Goal: Task Accomplishment & Management: Use online tool/utility

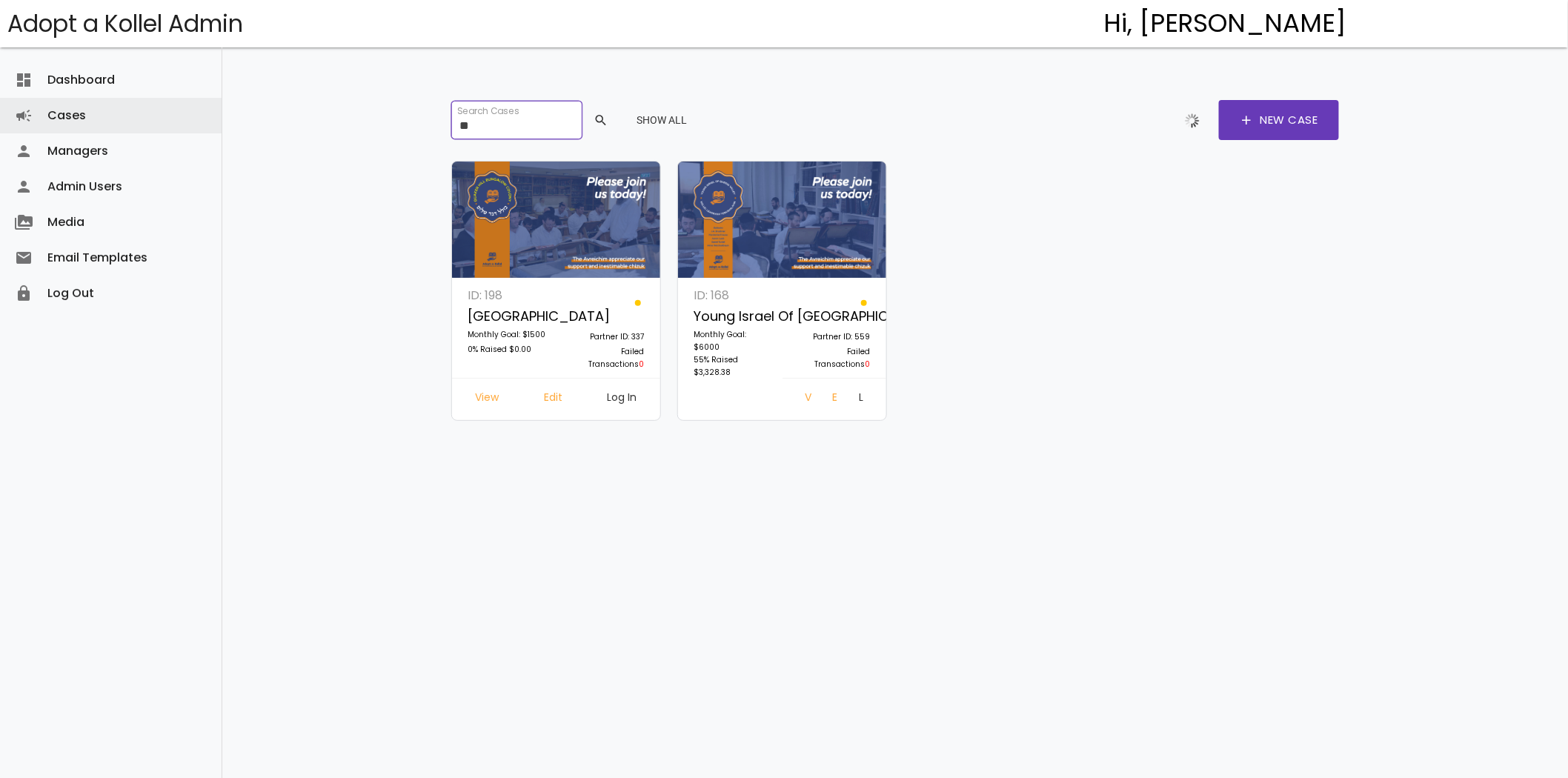
click at [495, 132] on input "**" at bounding box center [516, 119] width 130 height 39
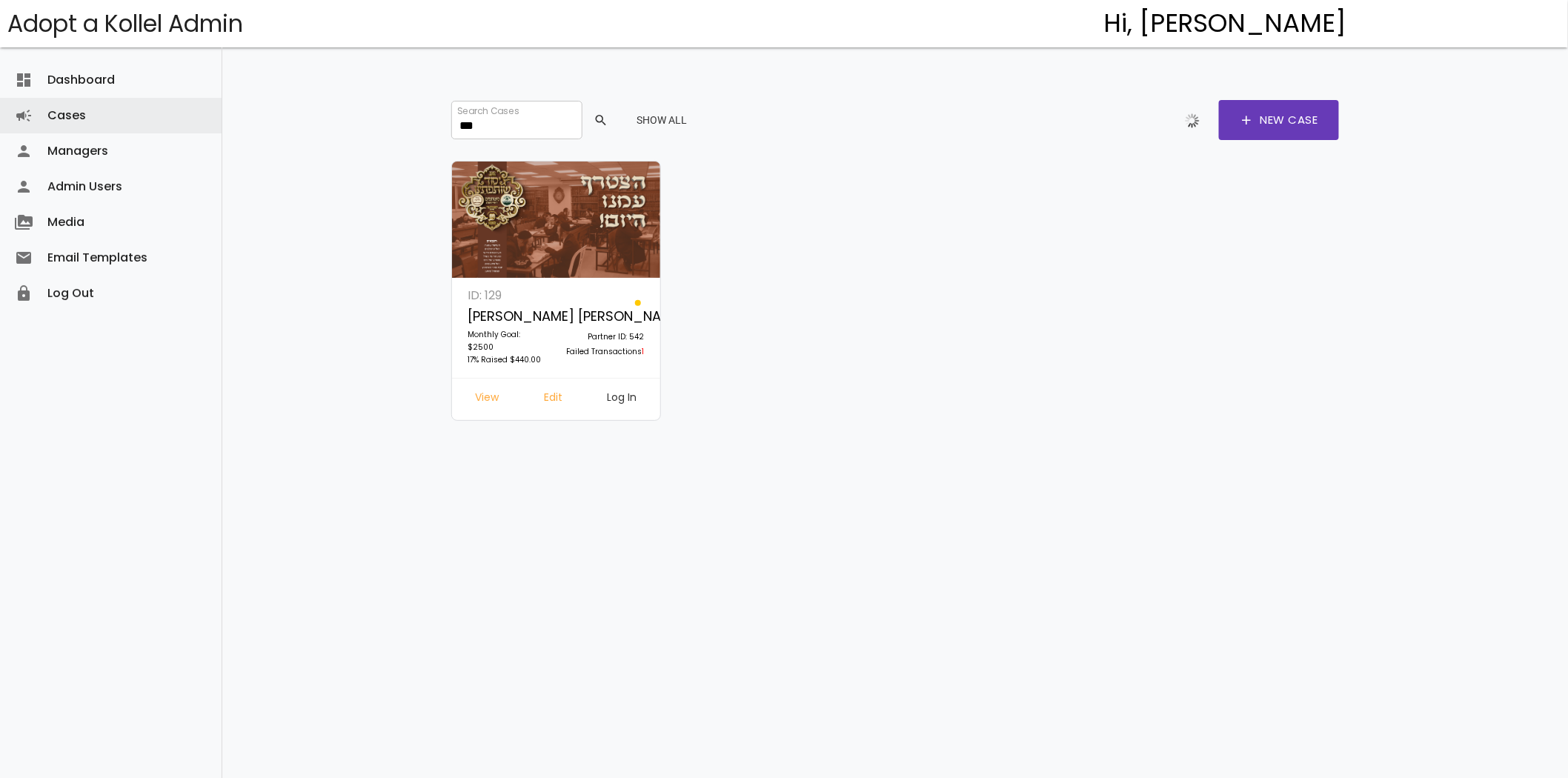
click at [620, 394] on link "Log In" at bounding box center [622, 399] width 53 height 27
click at [467, 123] on input "***" at bounding box center [516, 119] width 130 height 39
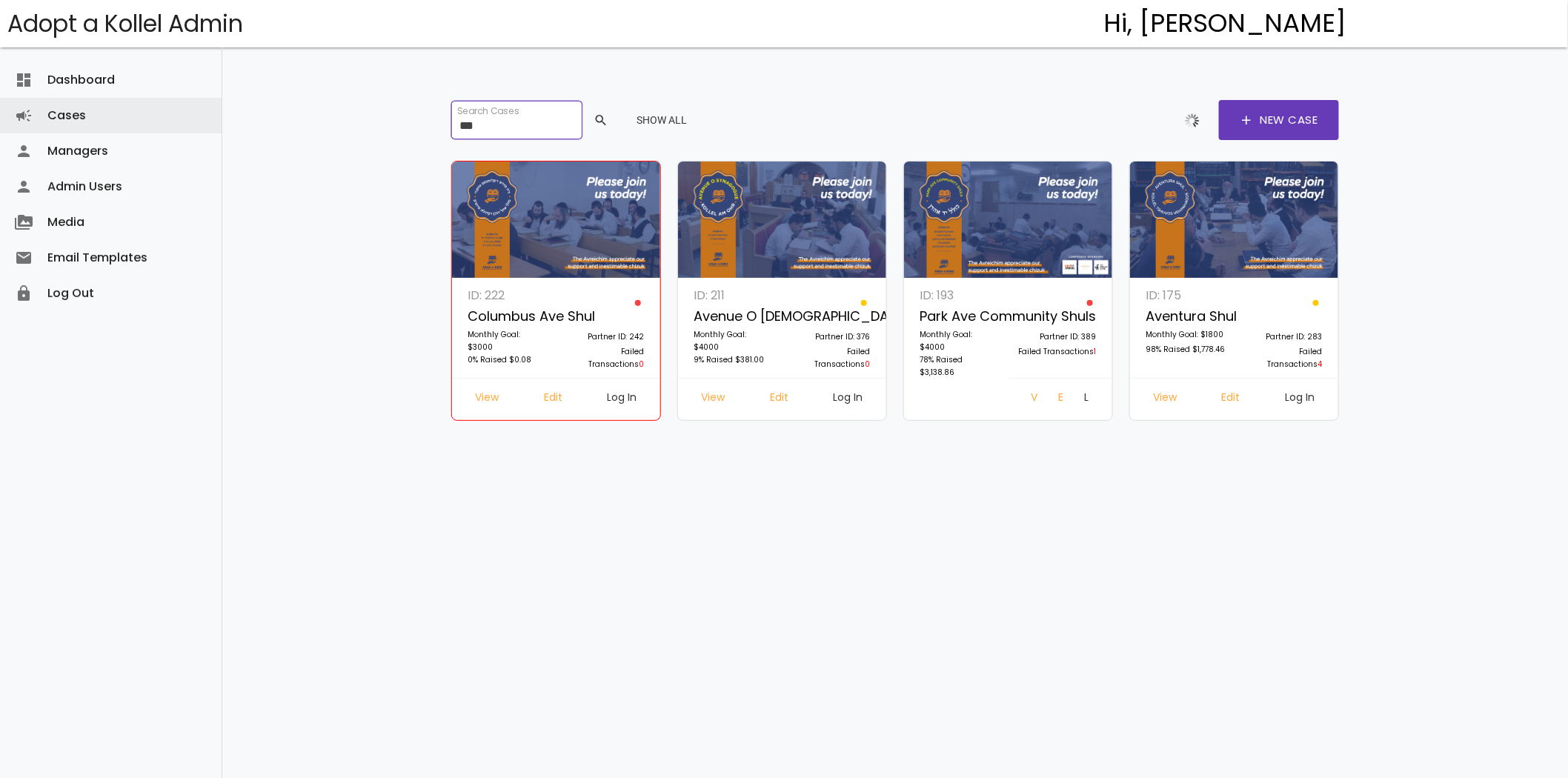
type input "***"
click at [1293, 397] on link "Log In" at bounding box center [1300, 399] width 53 height 27
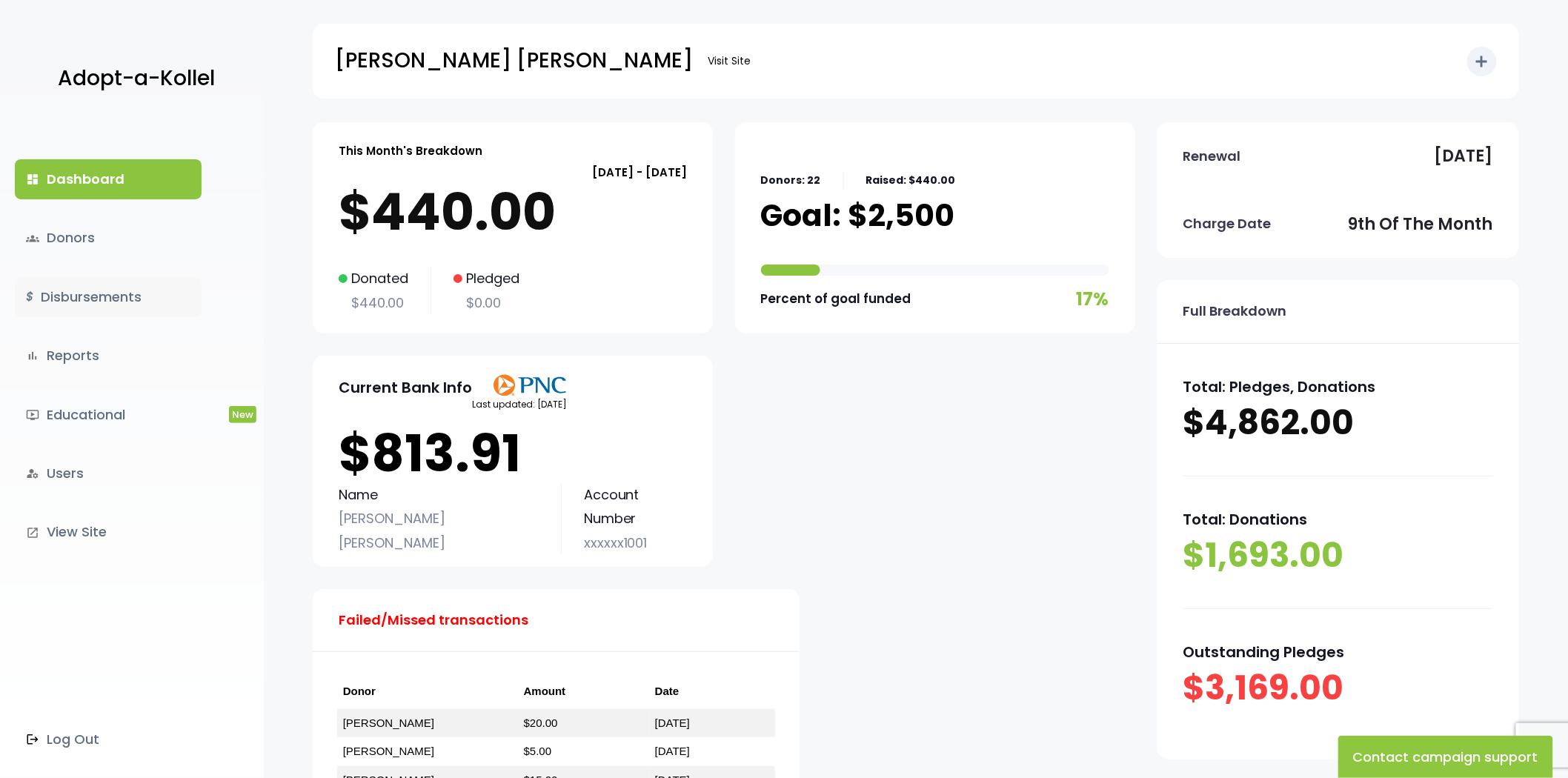
click at [138, 315] on link "$ Disbursements" at bounding box center [108, 297] width 187 height 40
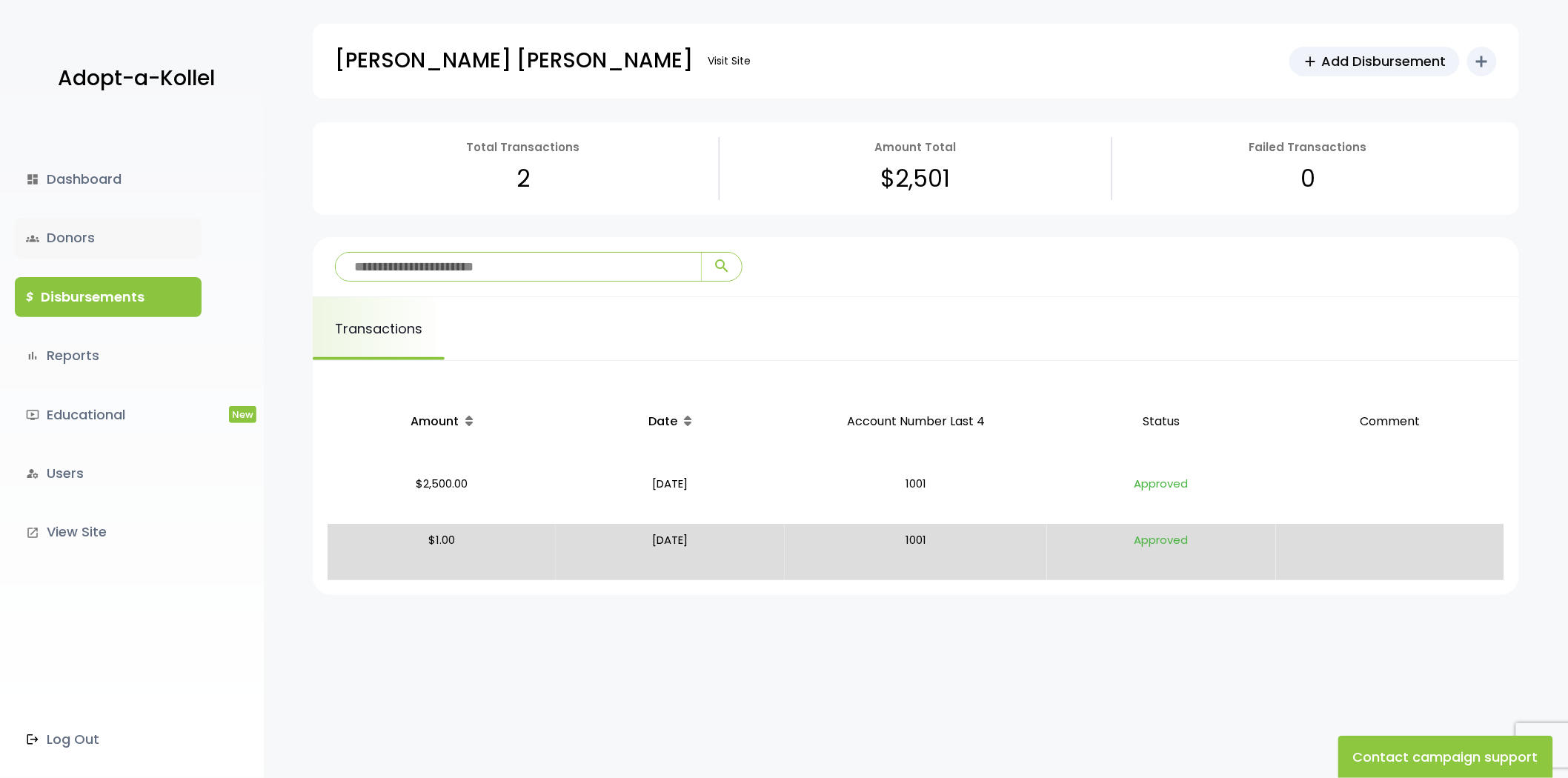
click at [106, 221] on link "groups Donors" at bounding box center [108, 238] width 187 height 40
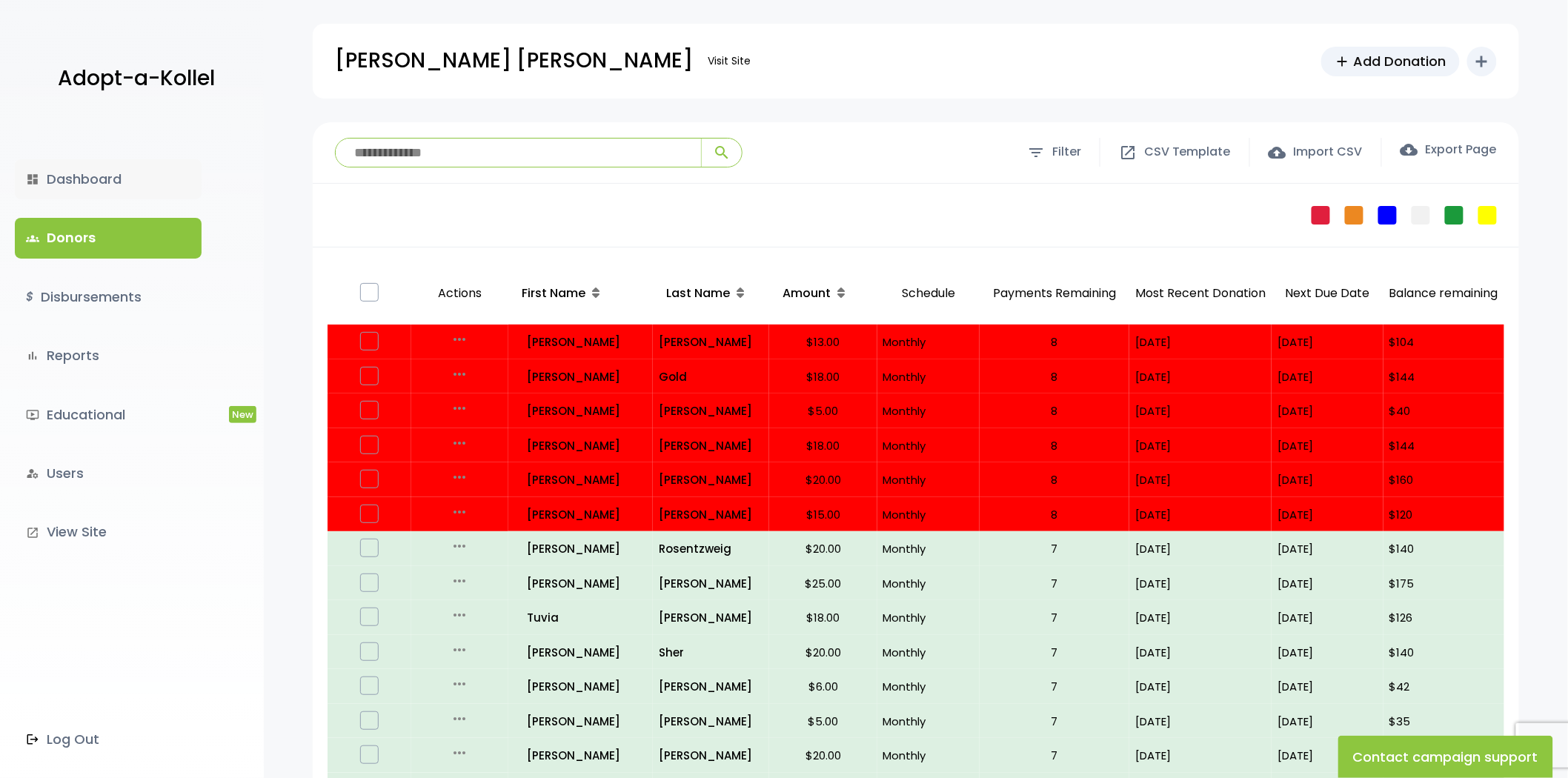
click at [115, 176] on link "dashboard Dashboard" at bounding box center [108, 179] width 187 height 40
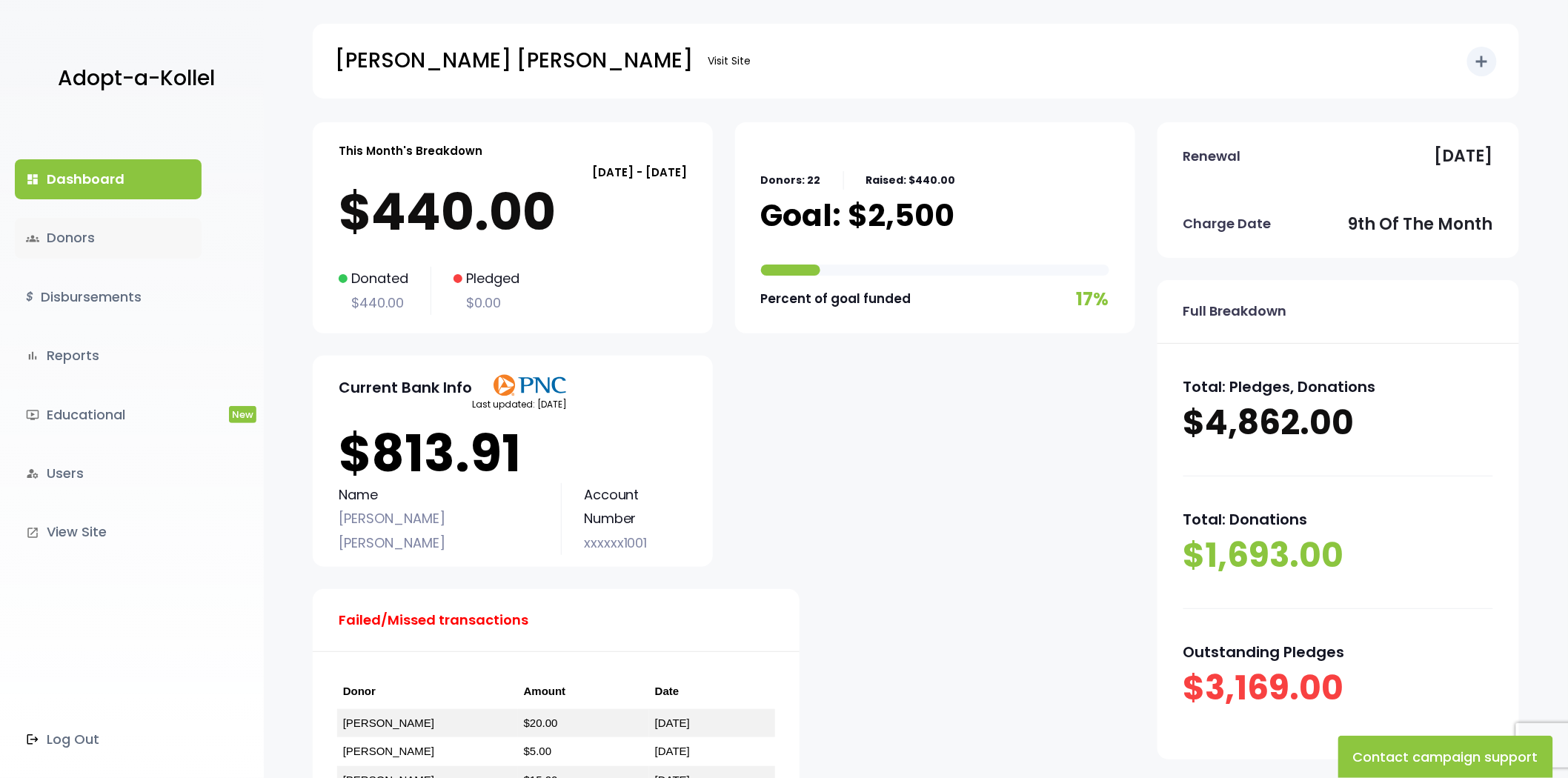
click at [102, 246] on link "groups Donors" at bounding box center [108, 238] width 187 height 40
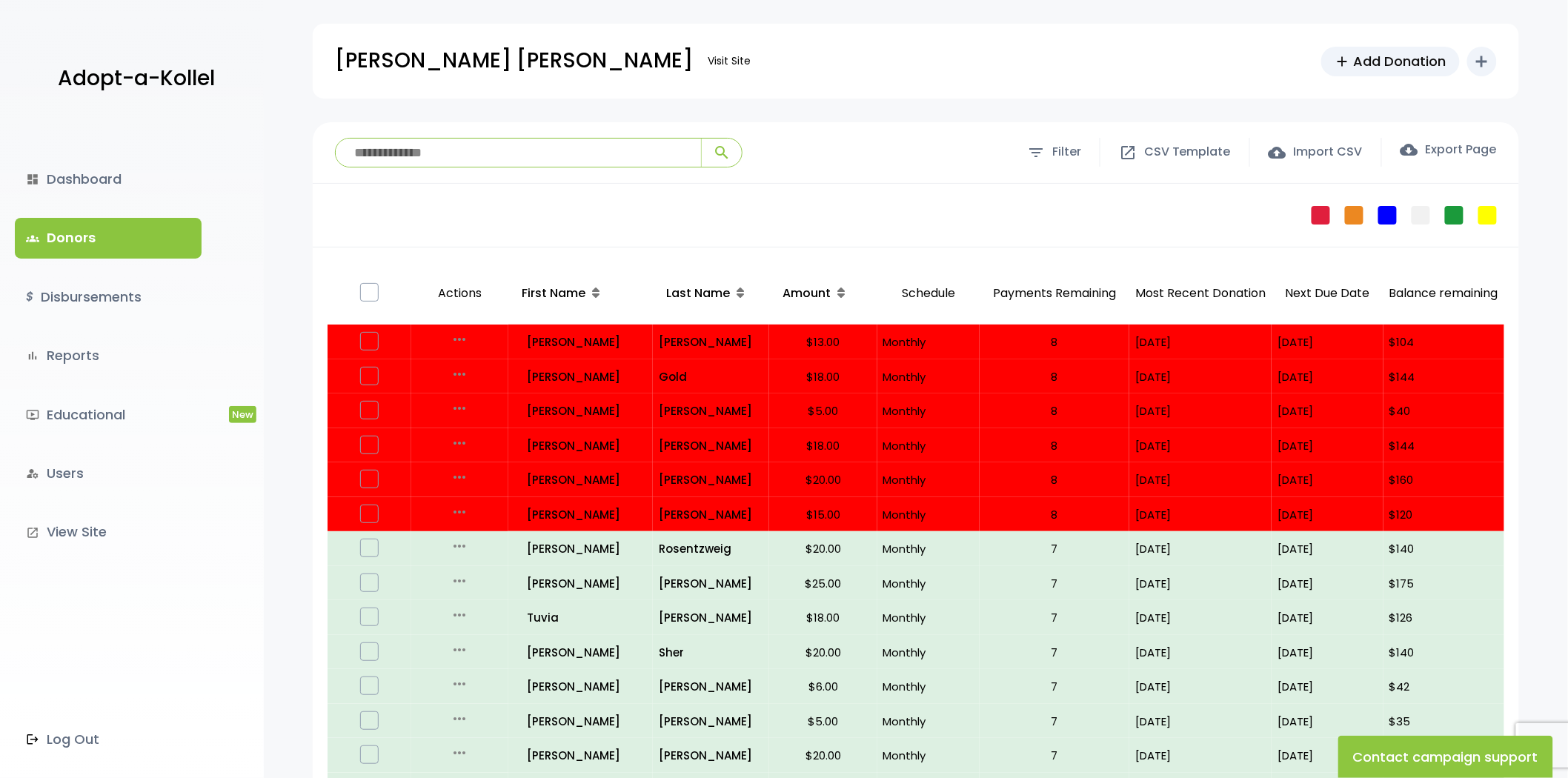
click at [373, 289] on label at bounding box center [369, 292] width 19 height 19
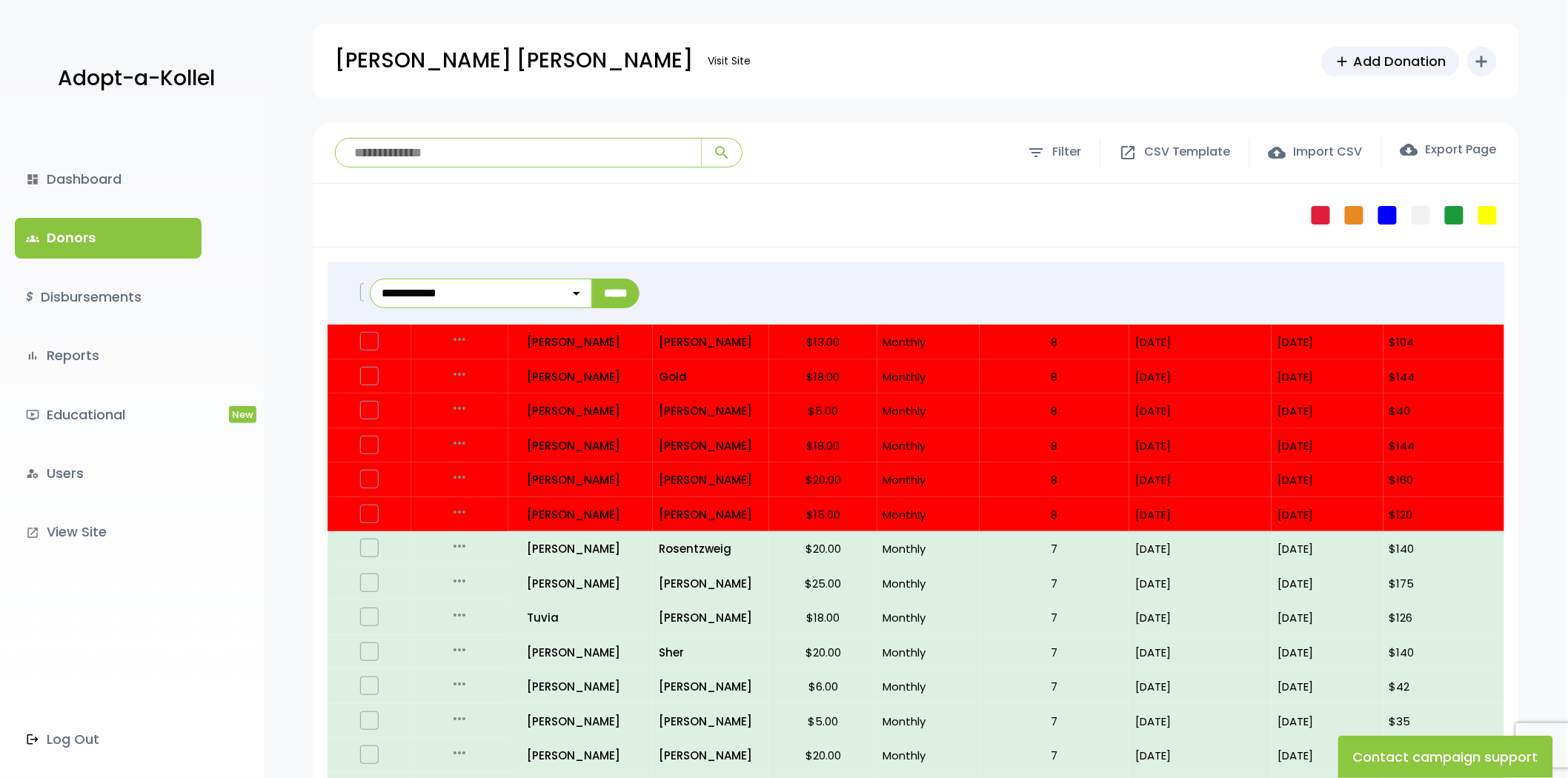
click at [361, 290] on label at bounding box center [369, 292] width 19 height 19
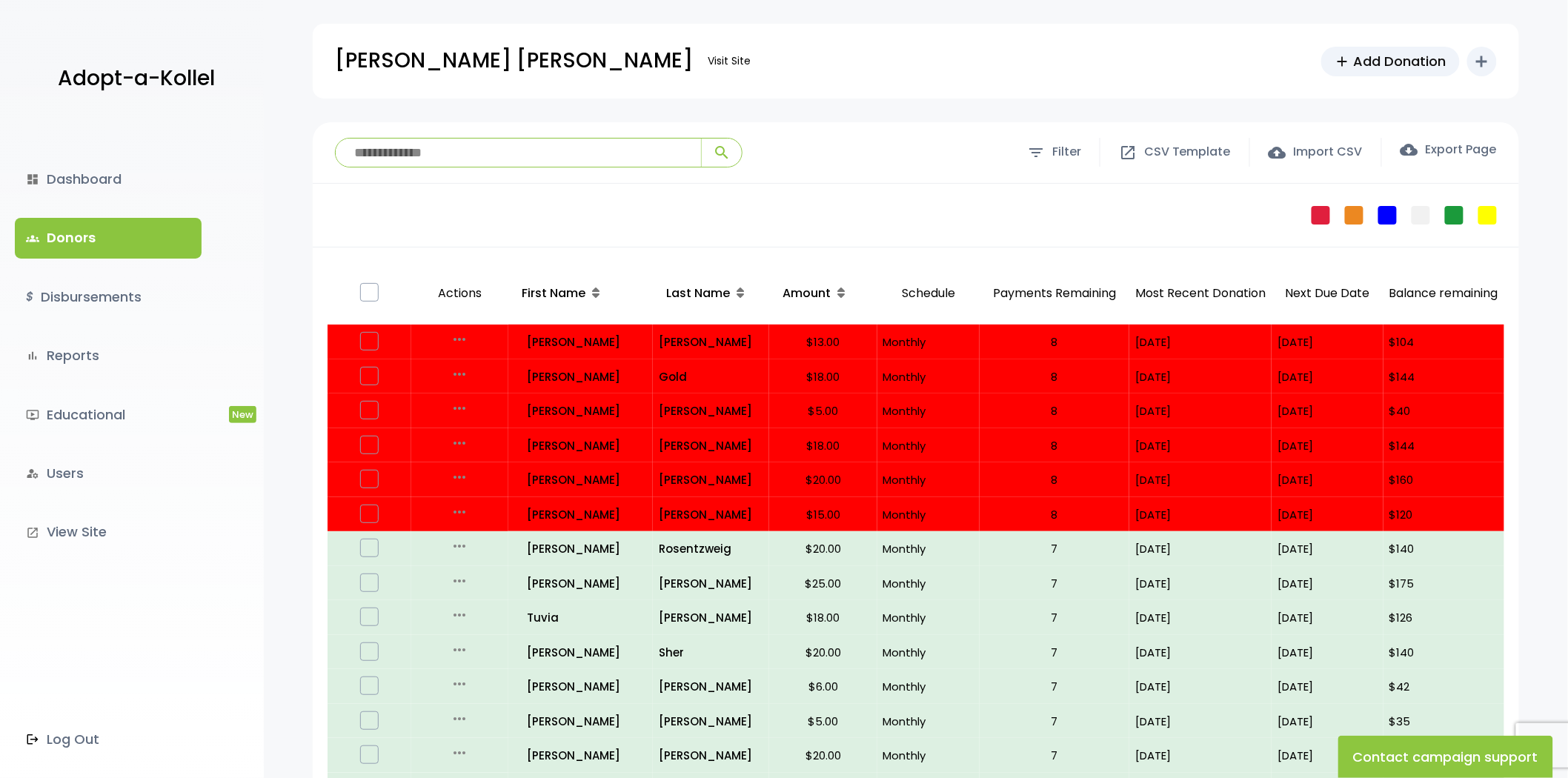
click at [376, 291] on label at bounding box center [369, 292] width 19 height 19
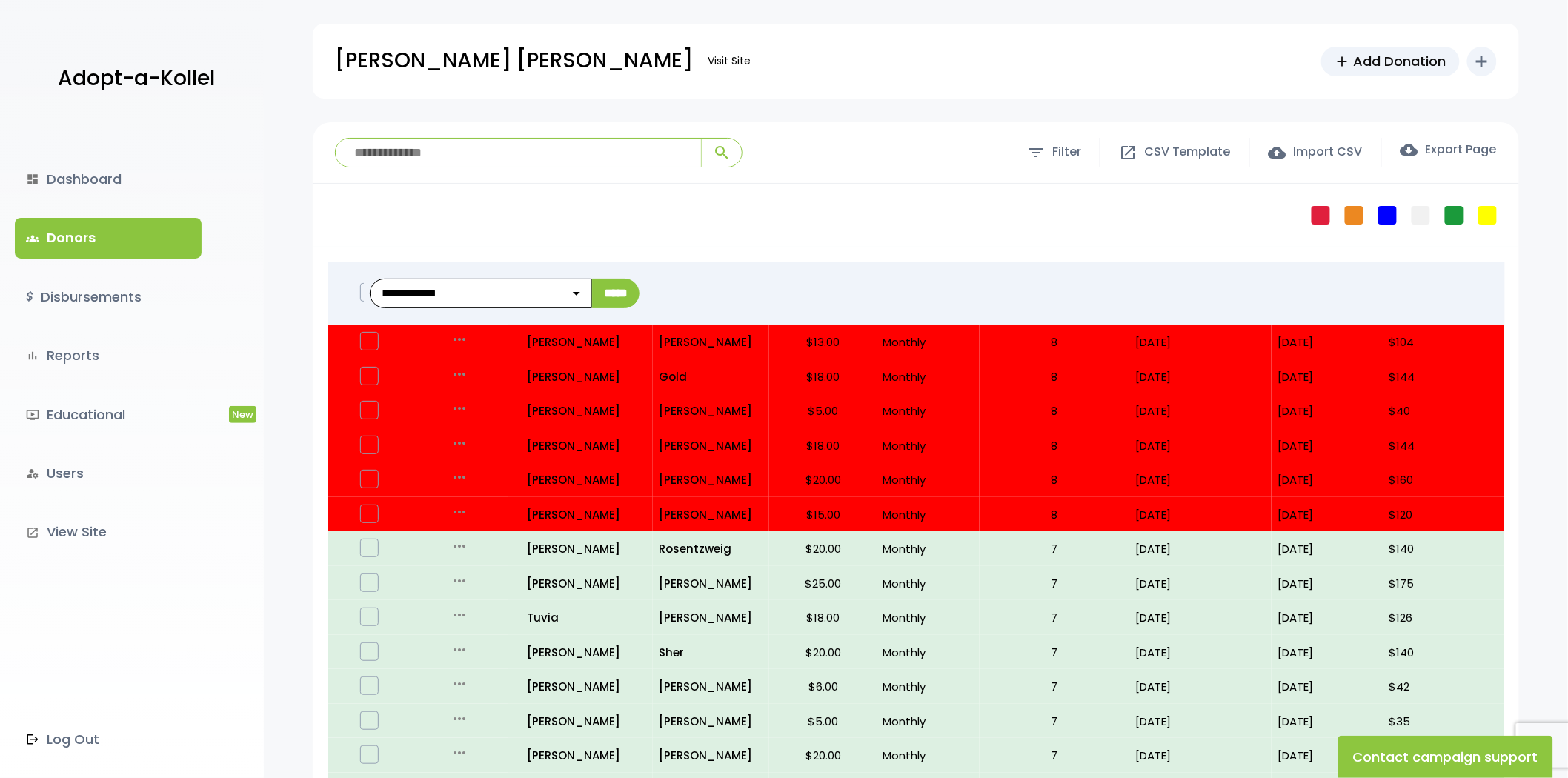
click at [437, 293] on select "**********" at bounding box center [481, 293] width 222 height 30
click at [364, 294] on div "**********" at bounding box center [935, 294] width 1141 height 63
click at [361, 294] on label at bounding box center [369, 292] width 19 height 19
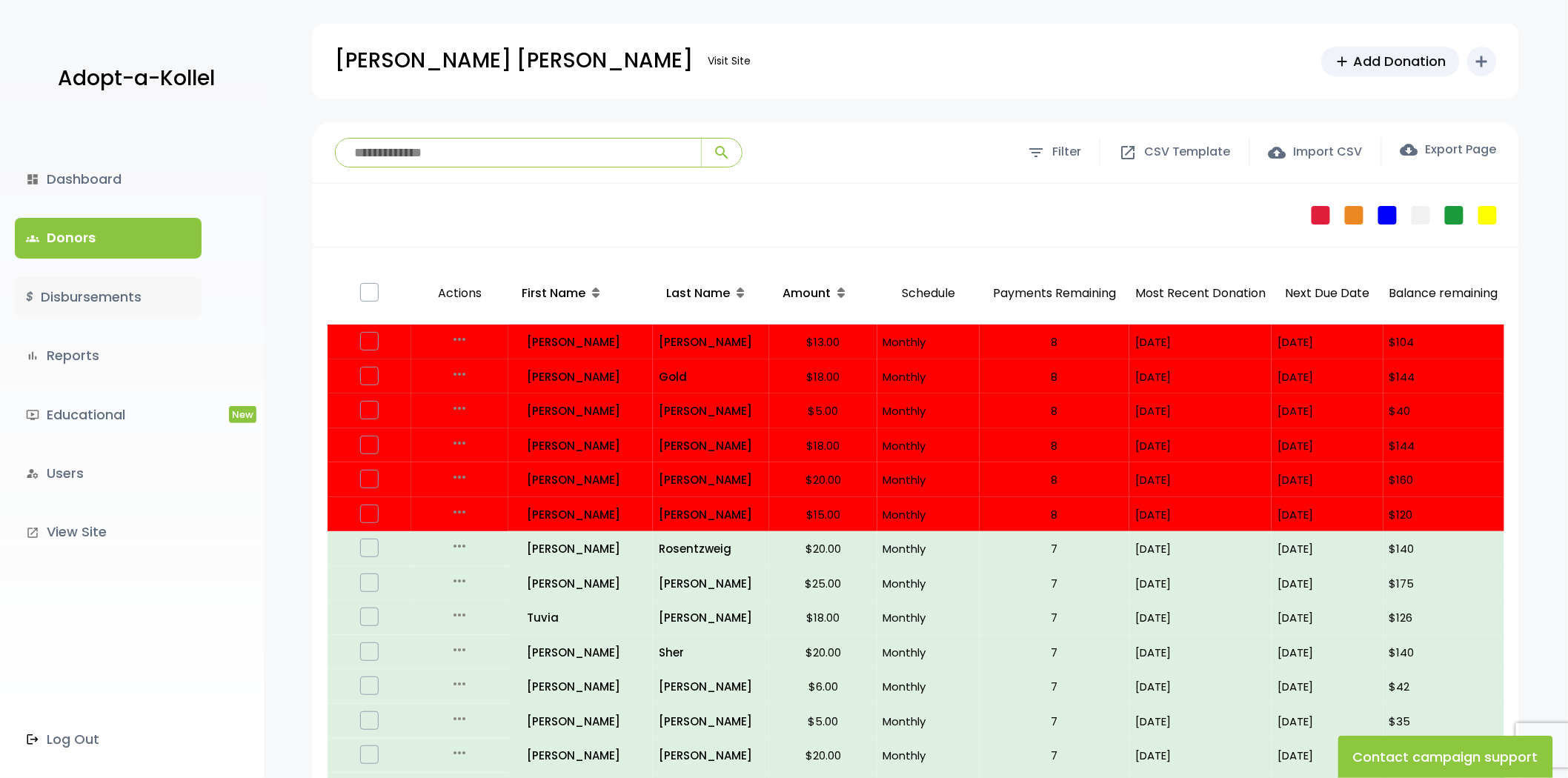
click at [83, 301] on link "$ Disbursements" at bounding box center [108, 297] width 187 height 40
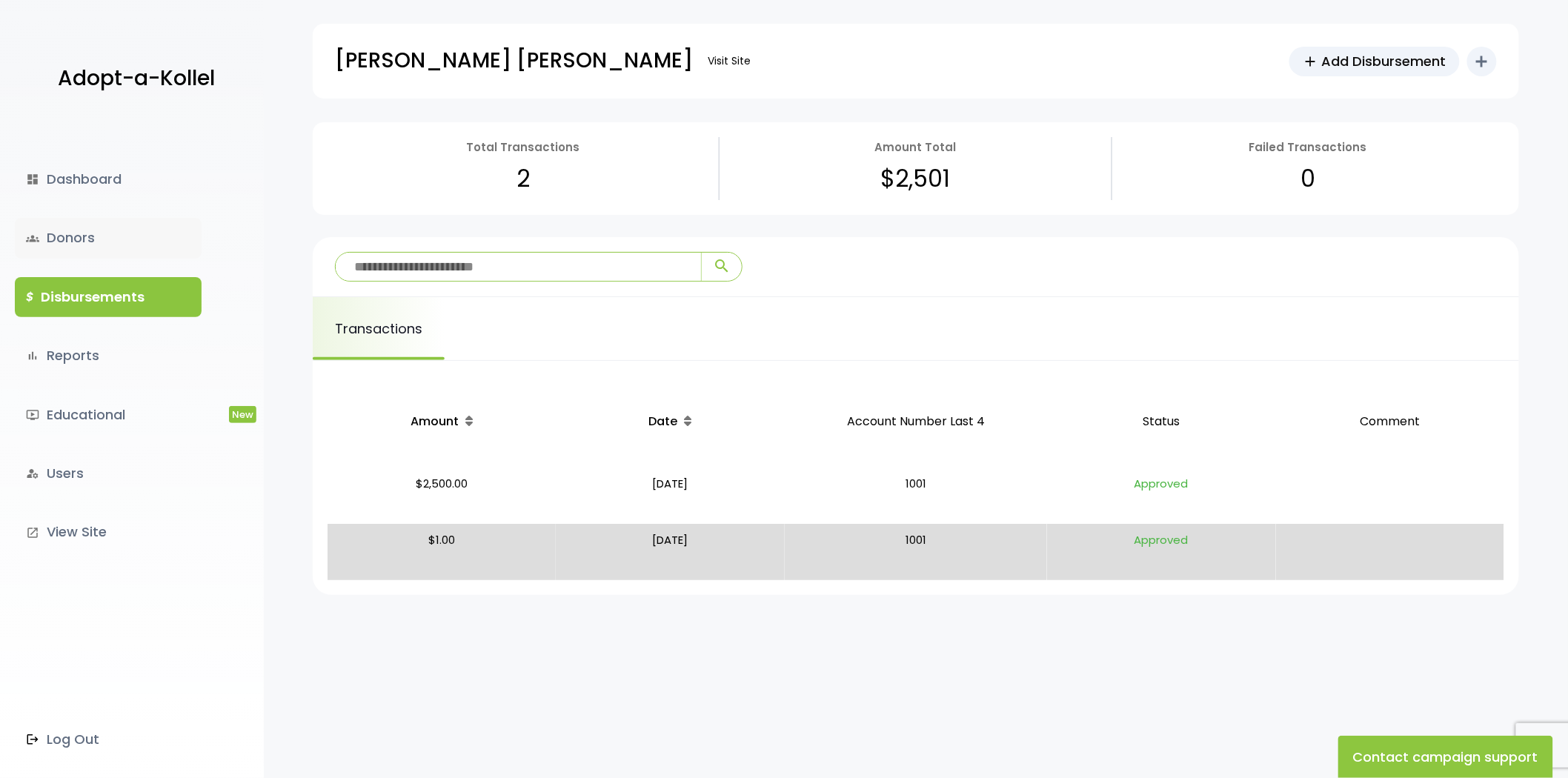
click at [100, 253] on link "groups Donors" at bounding box center [108, 238] width 187 height 40
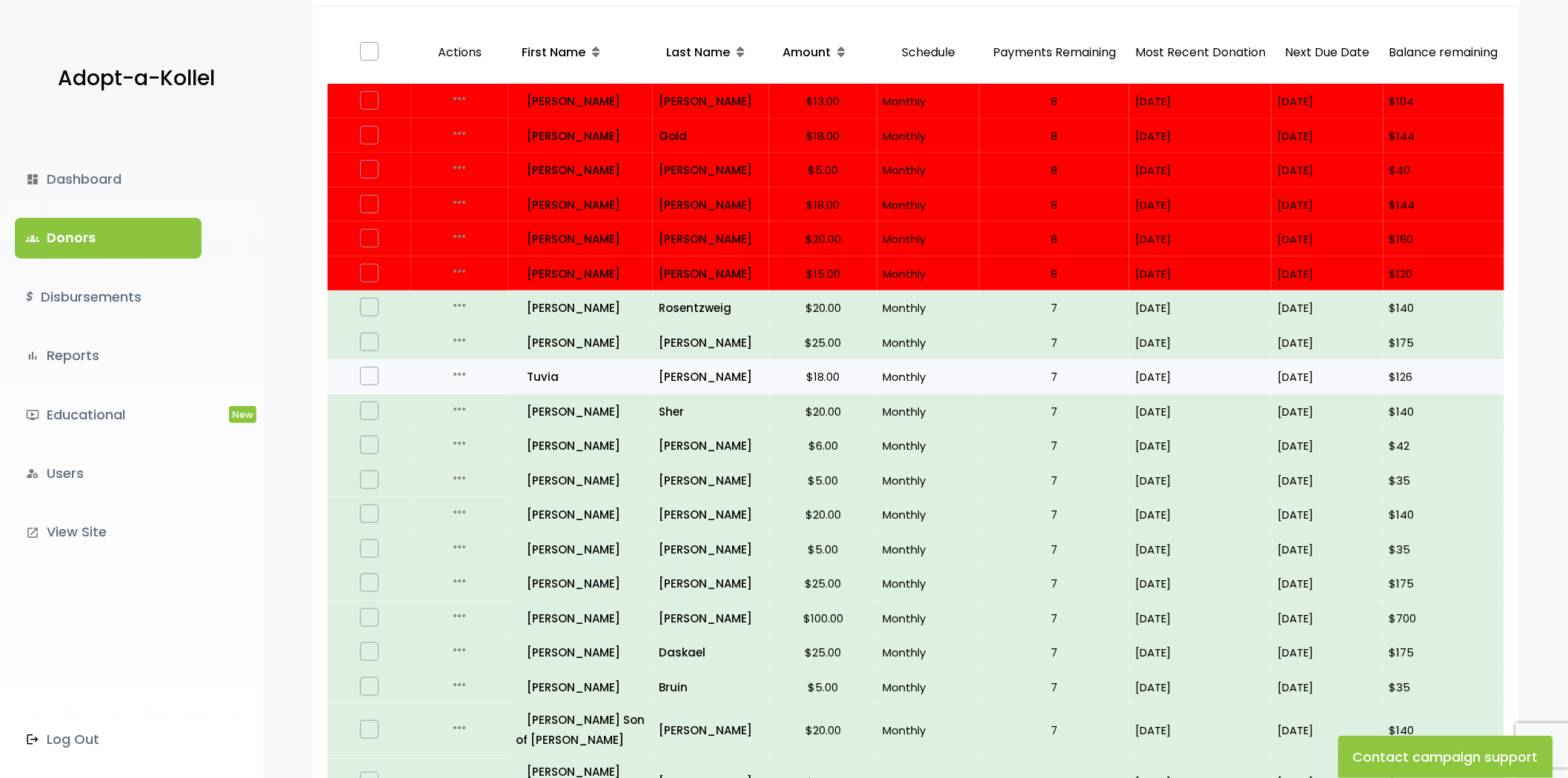
scroll to position [247, 0]
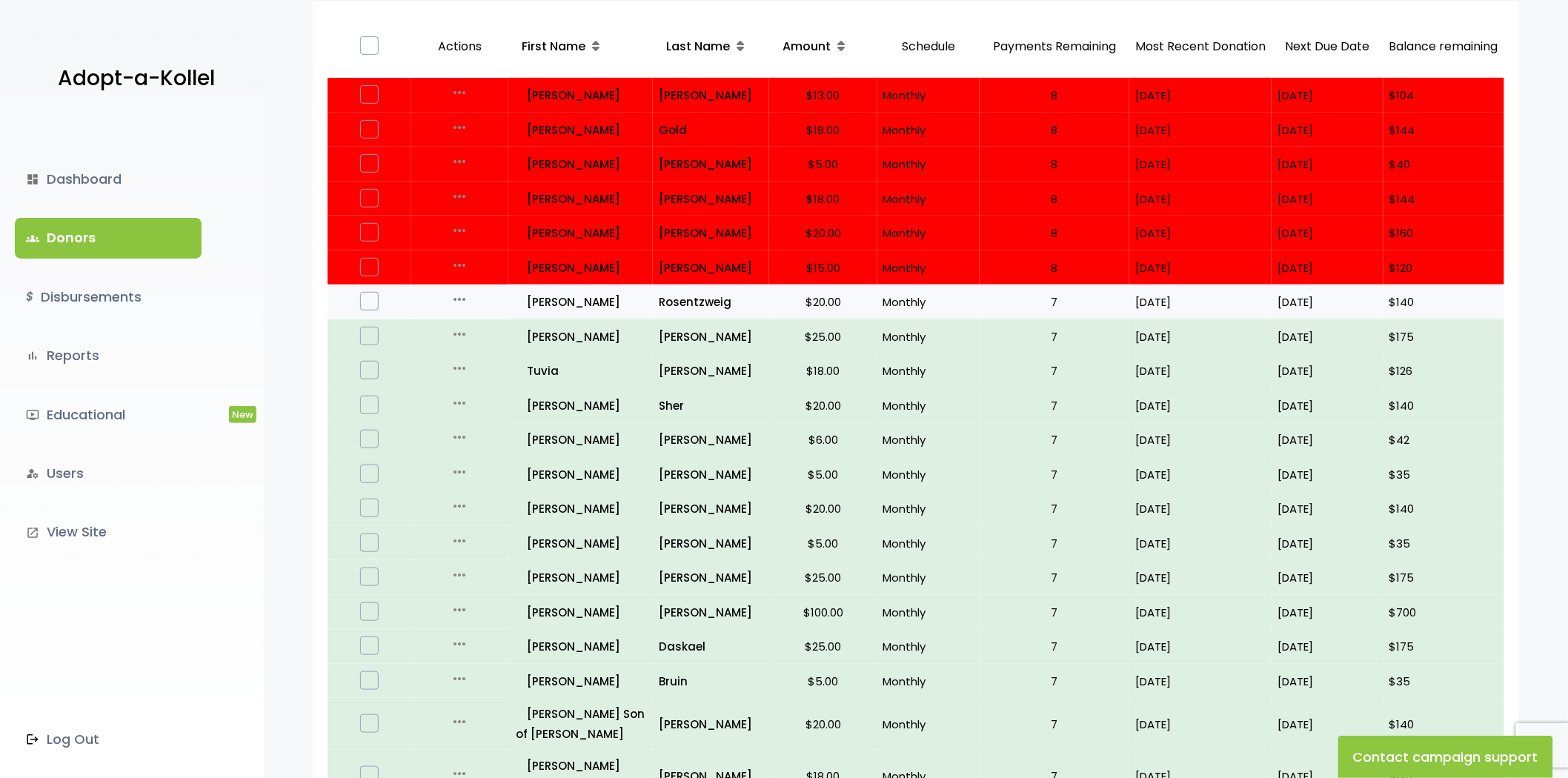
click at [372, 292] on label at bounding box center [369, 301] width 19 height 19
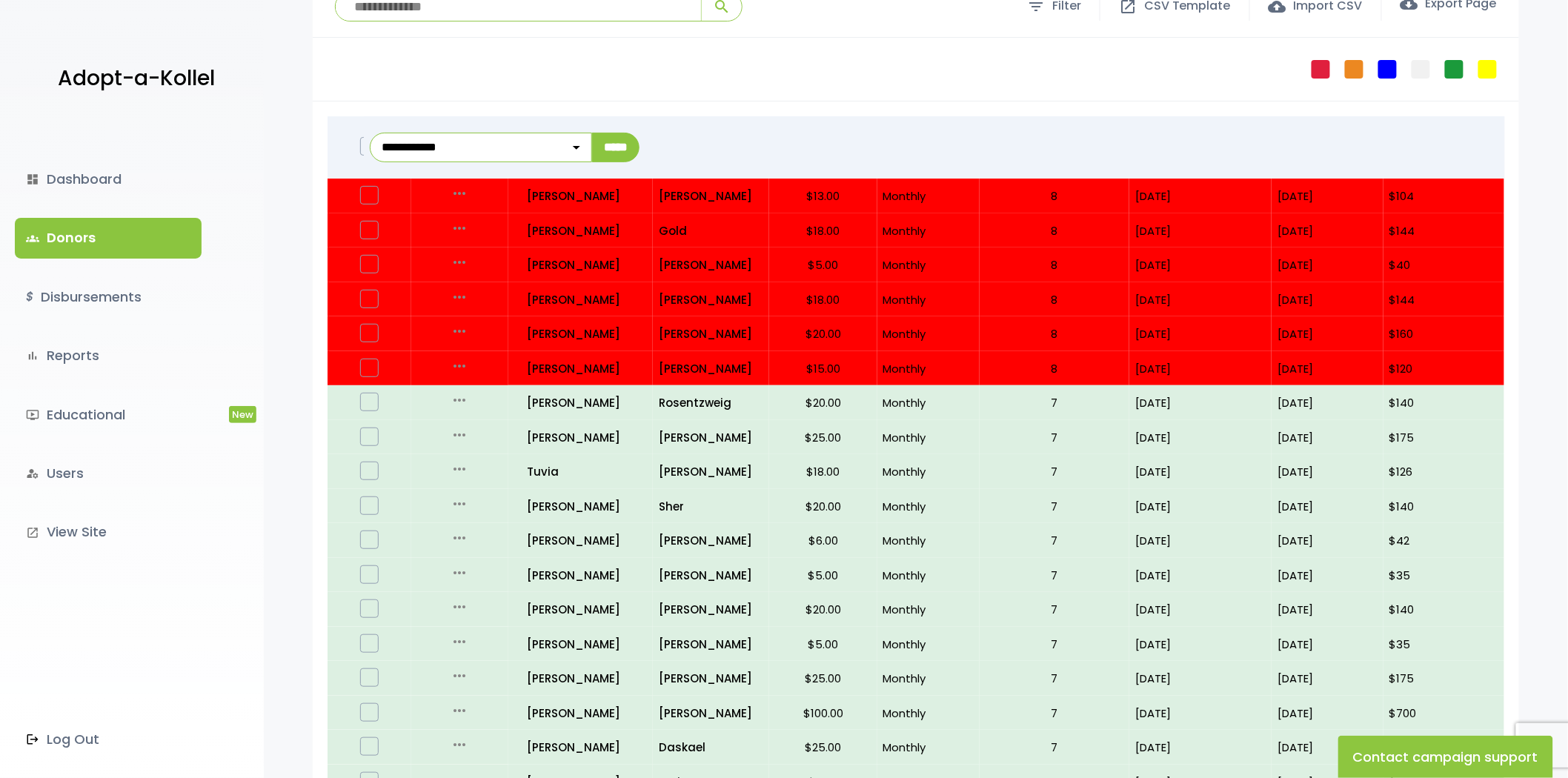
scroll to position [0, 0]
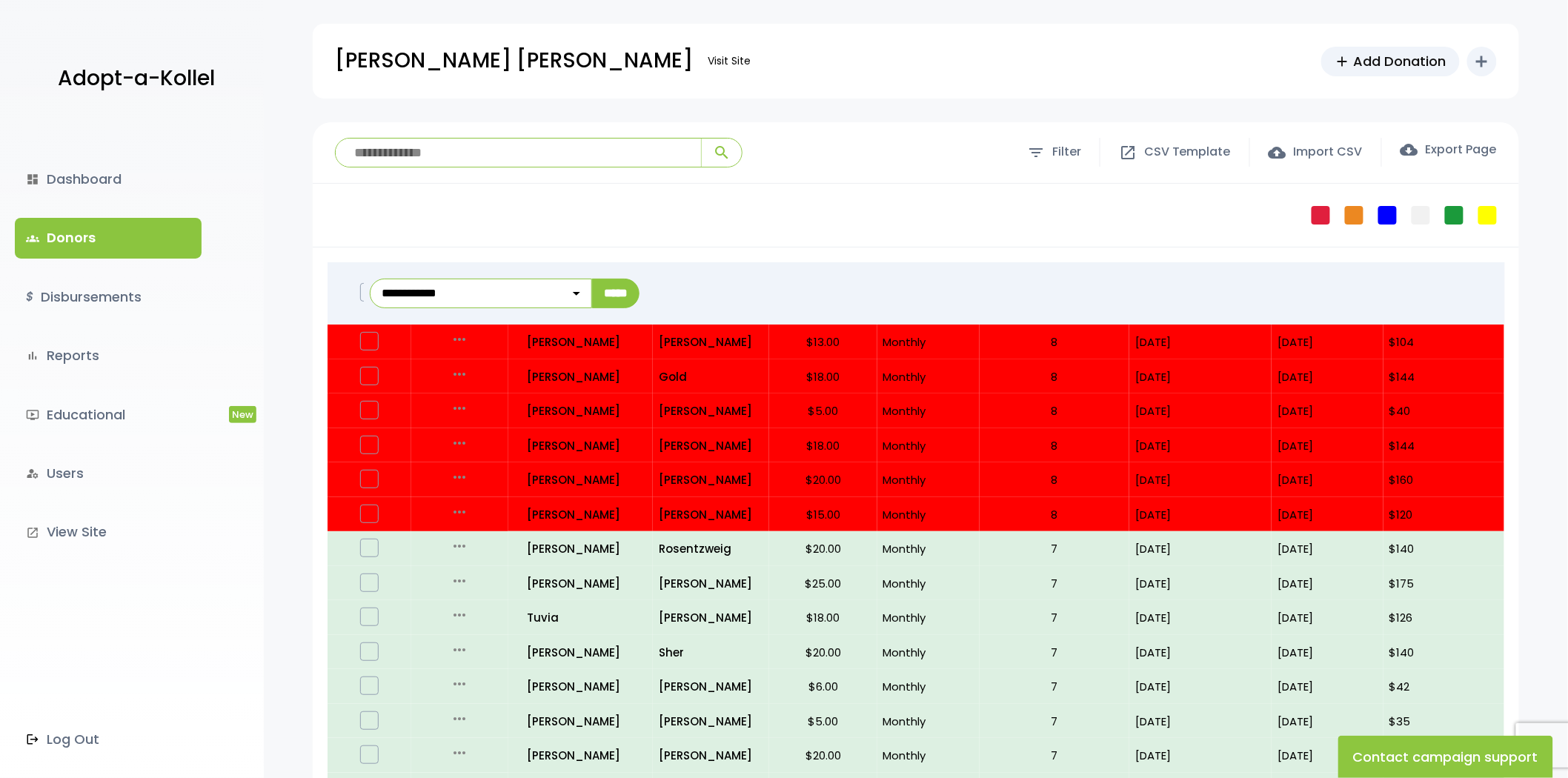
click at [355, 298] on div at bounding box center [369, 292] width 72 height 46
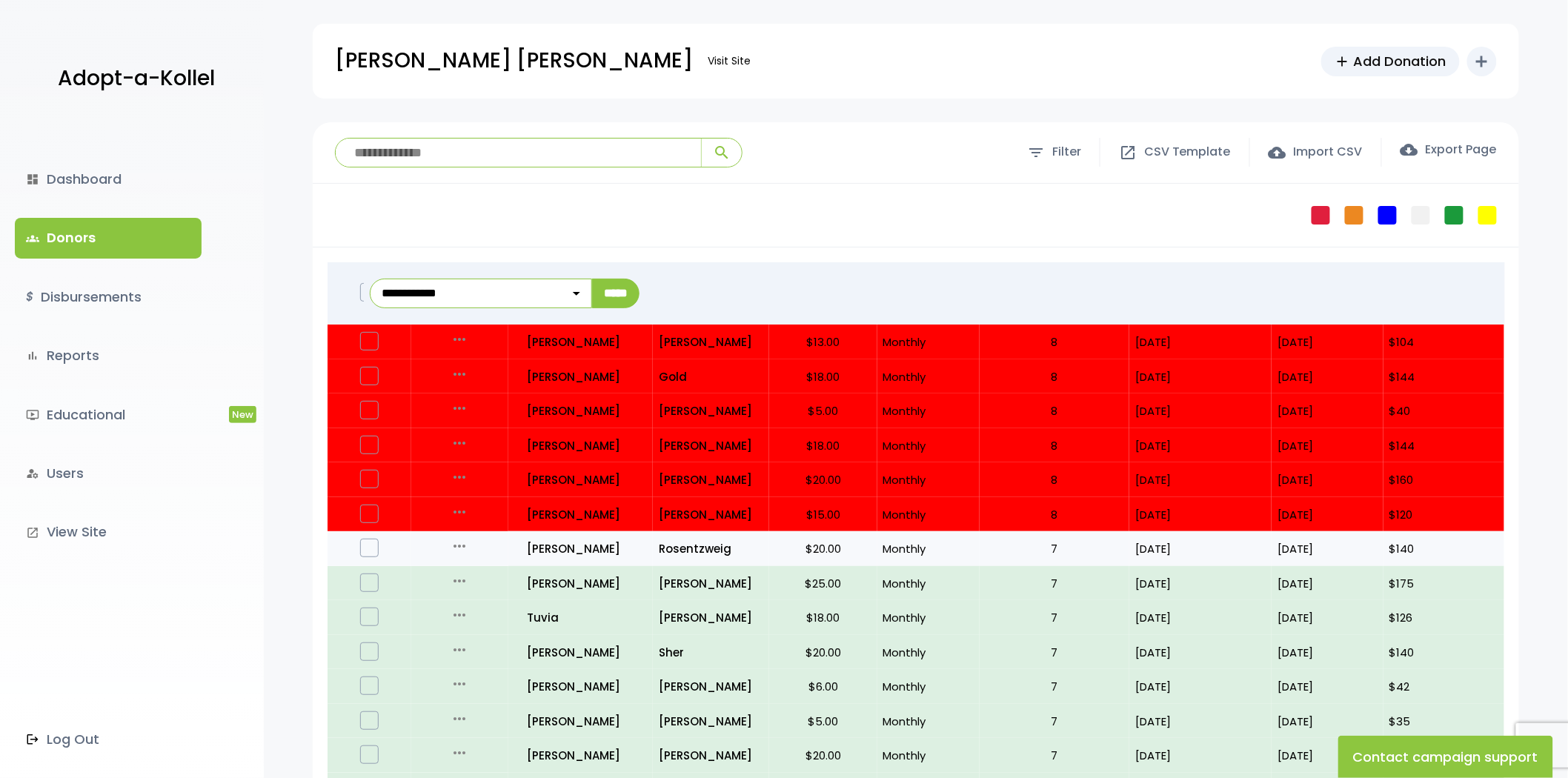
click at [376, 542] on label at bounding box center [369, 548] width 19 height 19
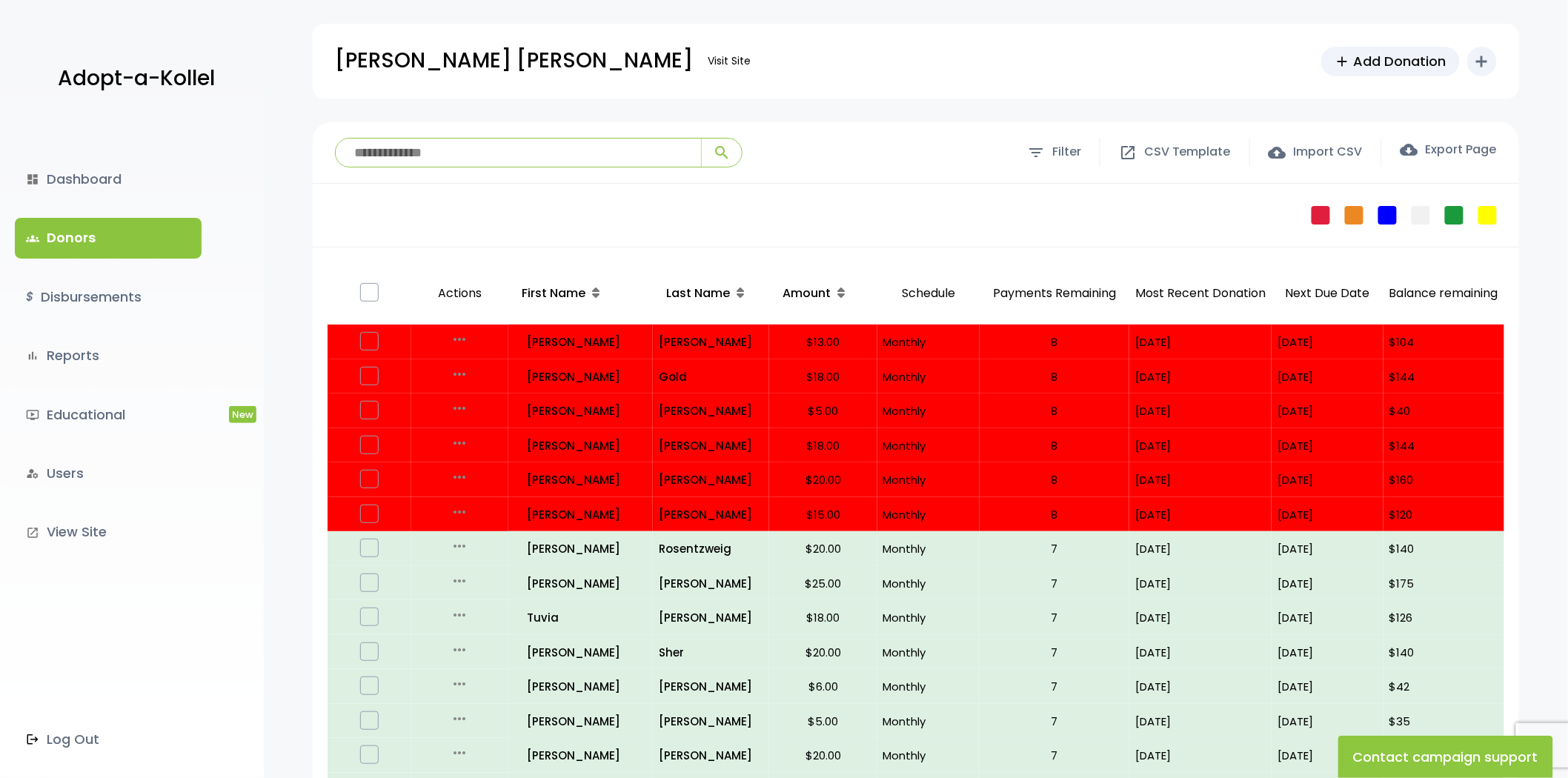
click at [373, 289] on label at bounding box center [369, 292] width 19 height 19
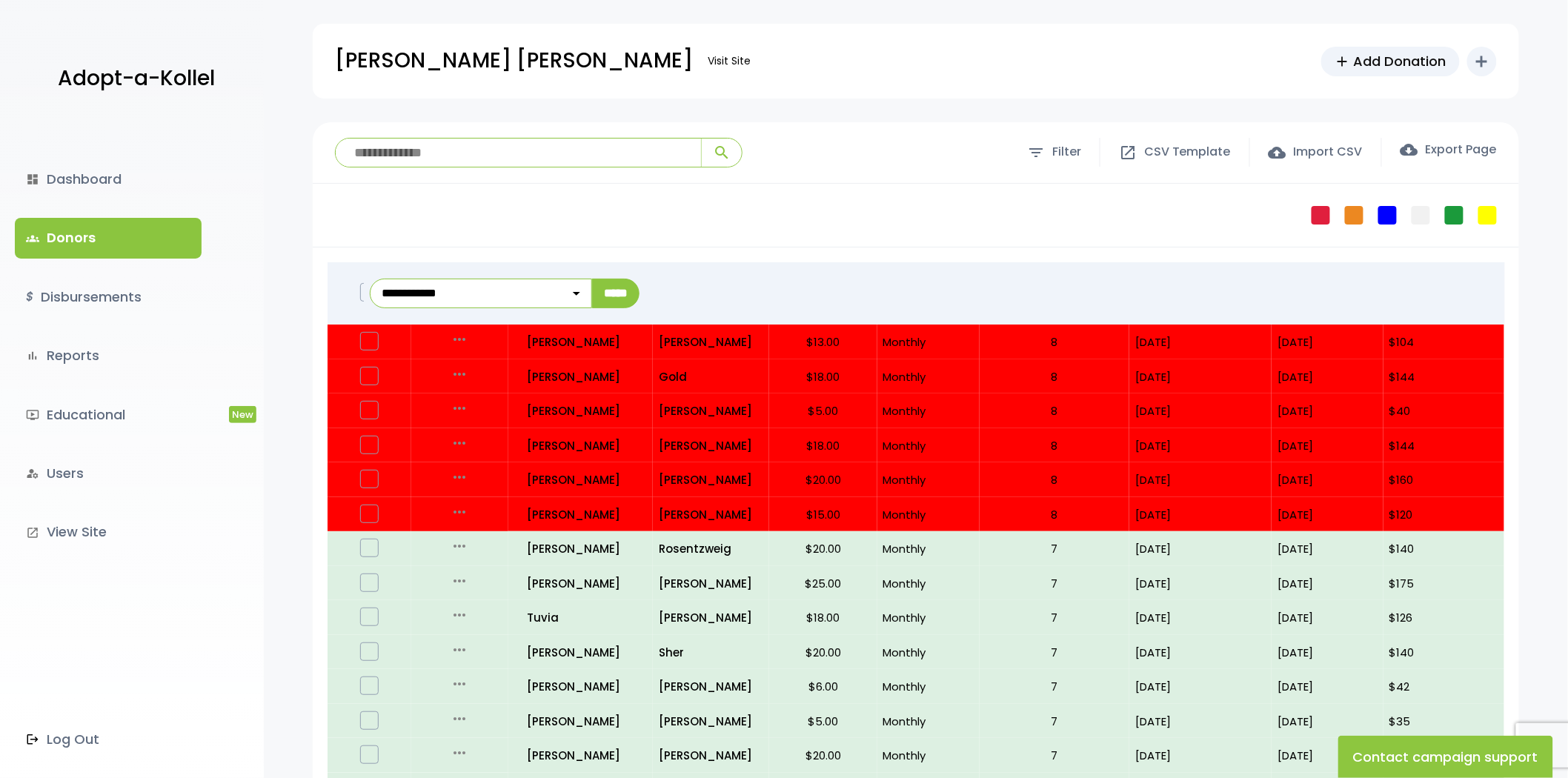
click at [360, 290] on label at bounding box center [369, 292] width 19 height 19
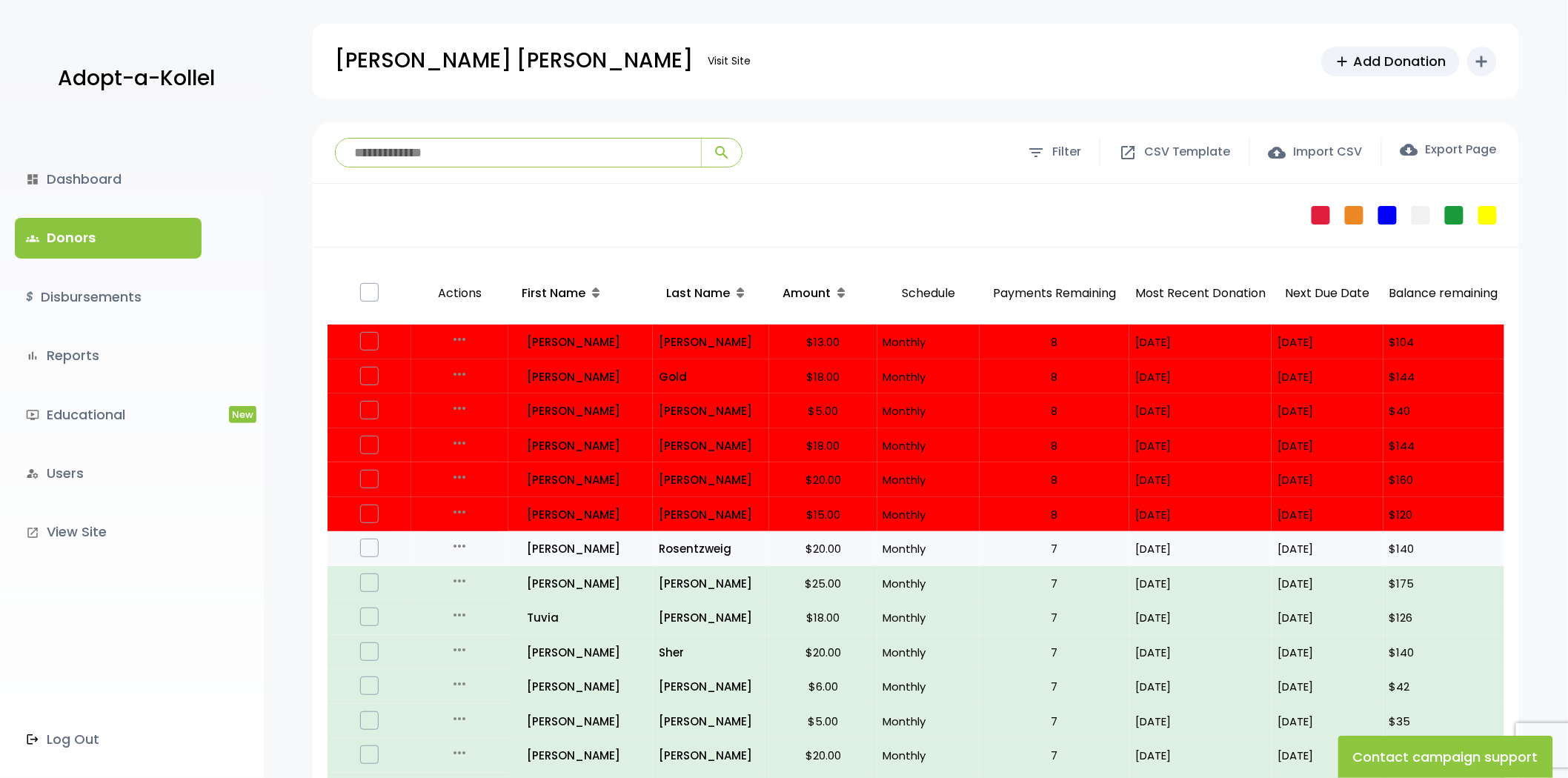
click at [462, 551] on icon "more_horiz" at bounding box center [459, 546] width 18 height 18
click at [369, 545] on label at bounding box center [369, 548] width 19 height 19
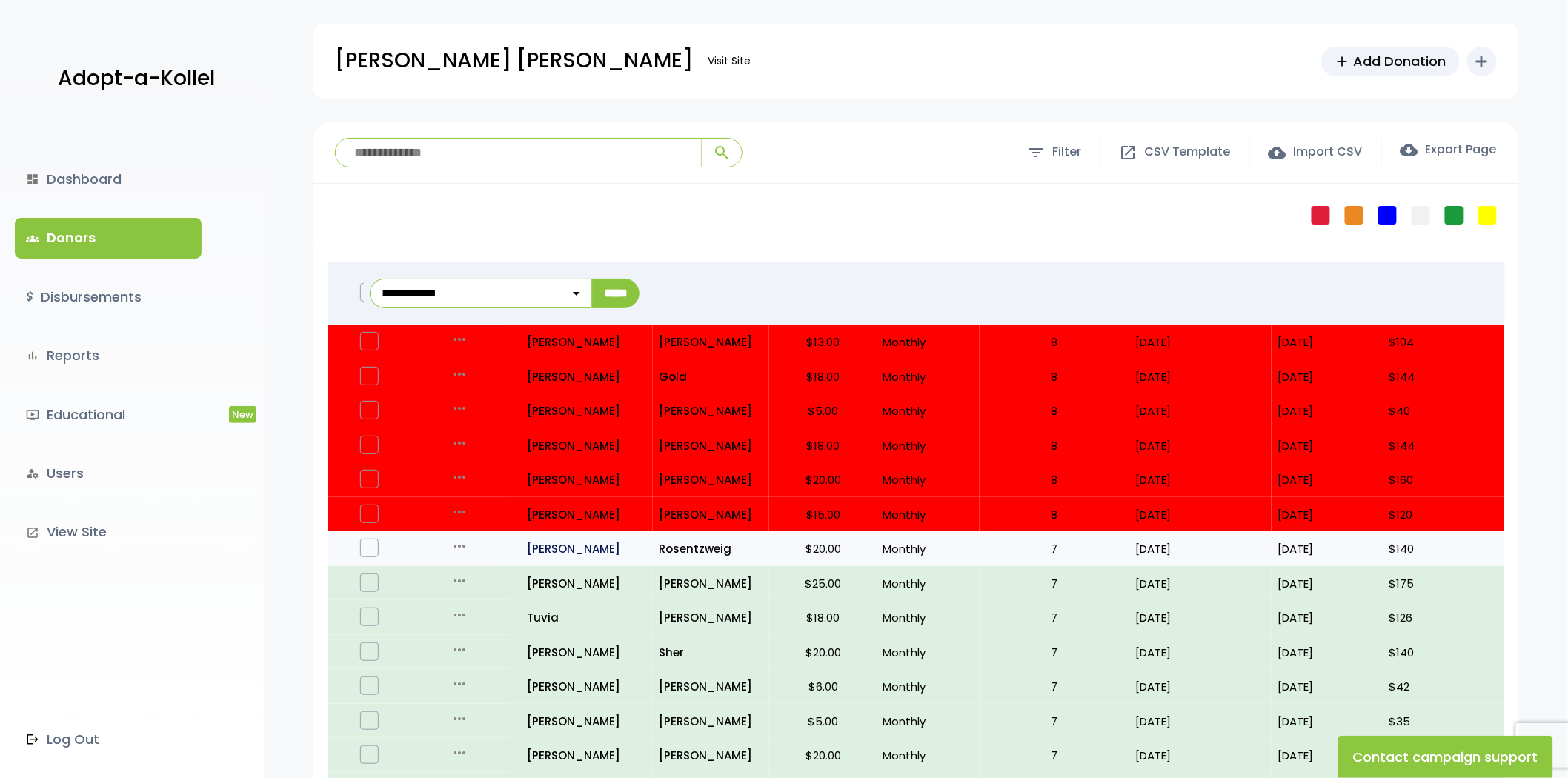
click at [550, 547] on p "all_inclusive Yoel Zusman" at bounding box center [581, 549] width 131 height 20
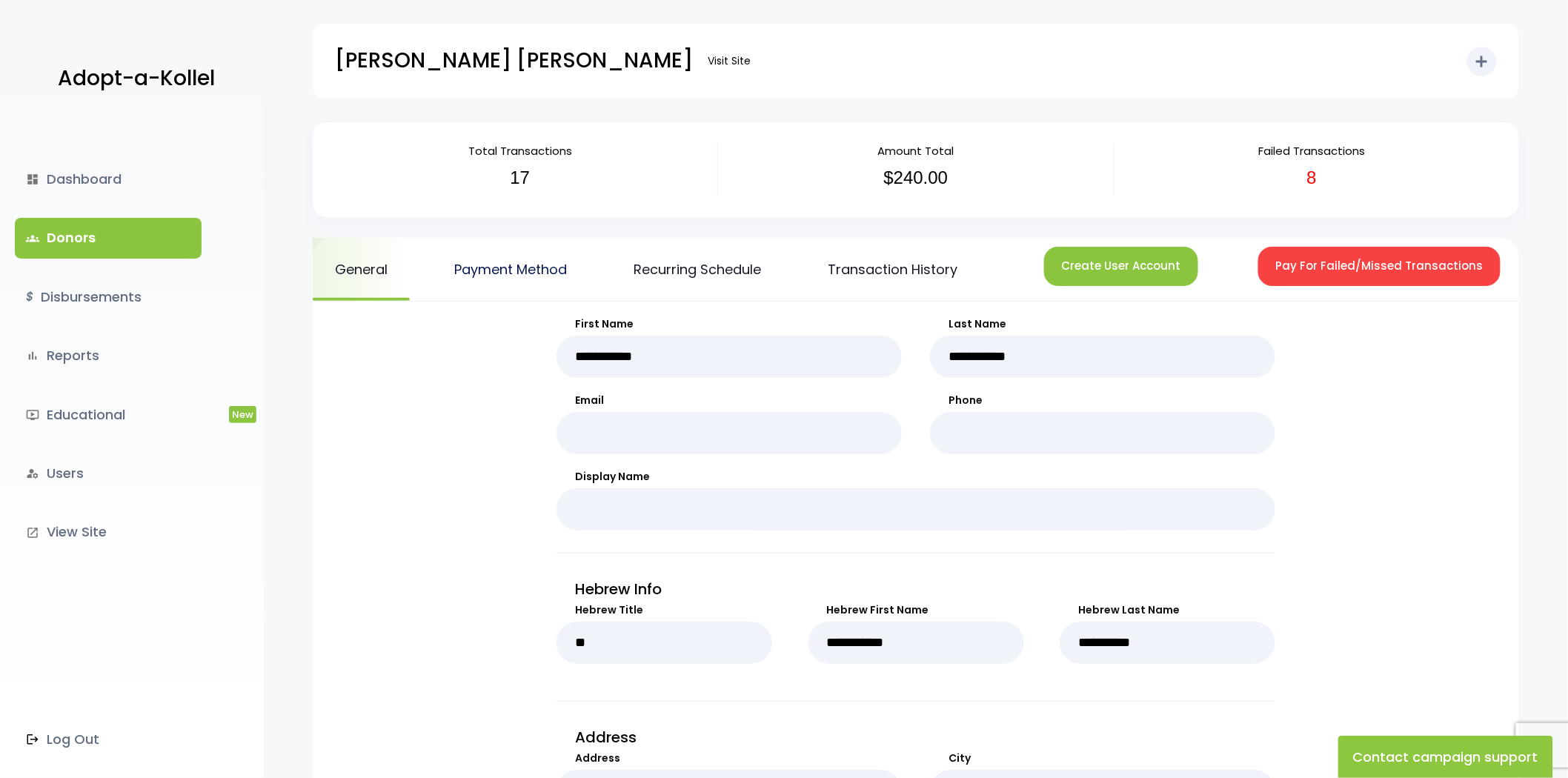
click at [538, 249] on link "Payment Method" at bounding box center [510, 270] width 157 height 63
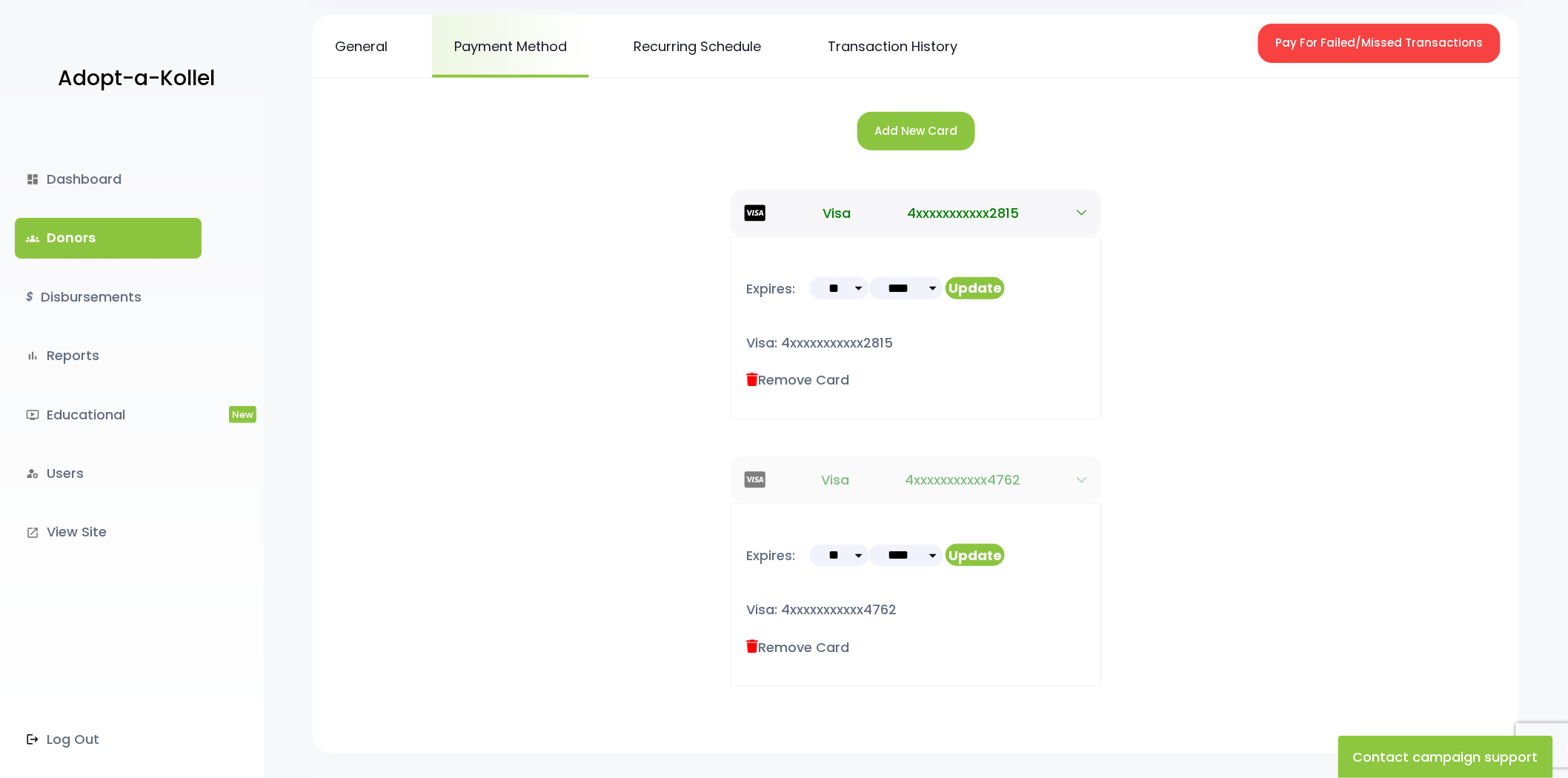
scroll to position [77, 0]
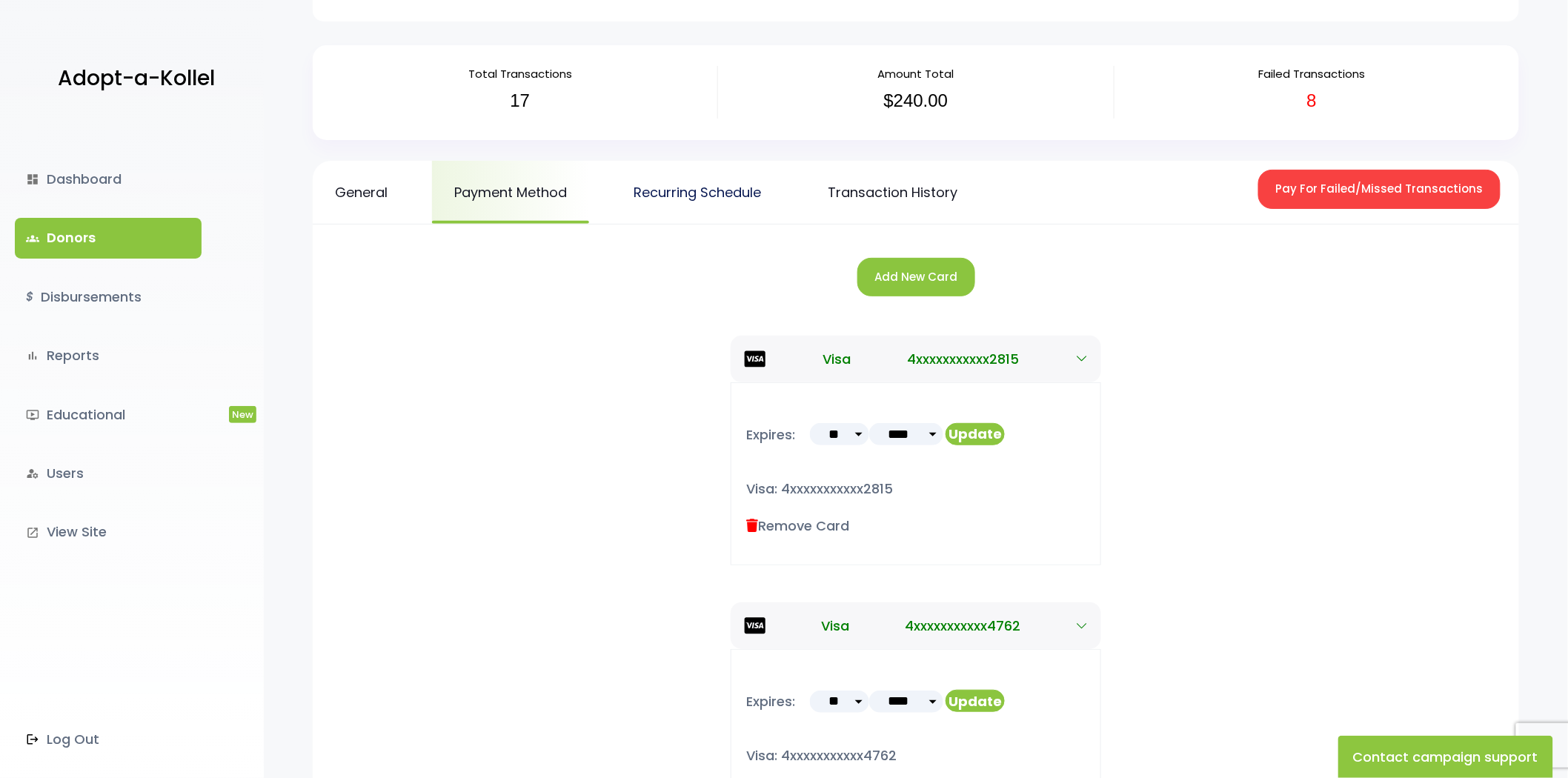
click at [724, 197] on link "Recurring Schedule" at bounding box center [697, 193] width 172 height 63
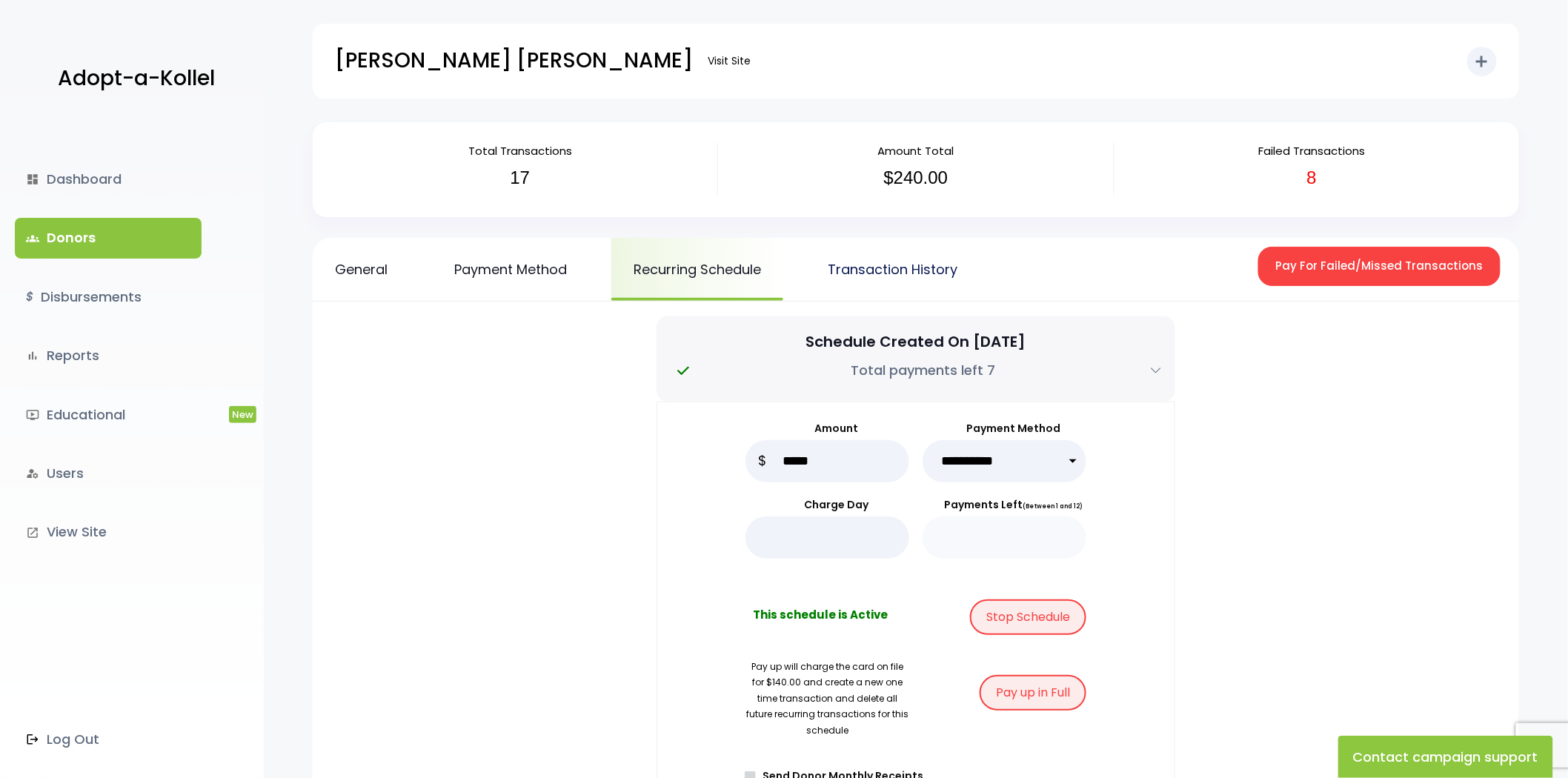
click at [934, 263] on link "Transaction History" at bounding box center [893, 270] width 174 height 63
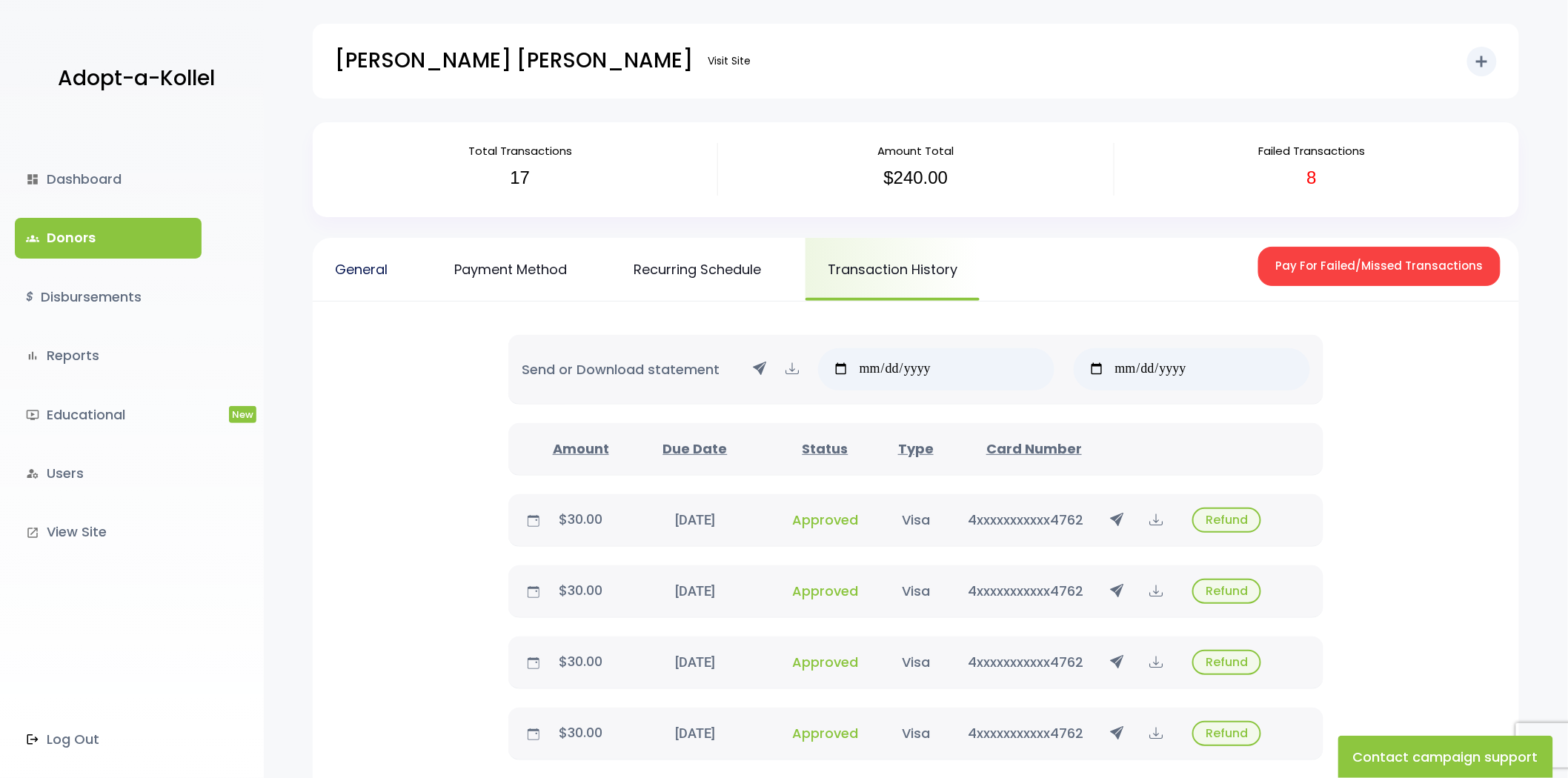
click at [352, 281] on link "General" at bounding box center [361, 270] width 97 height 63
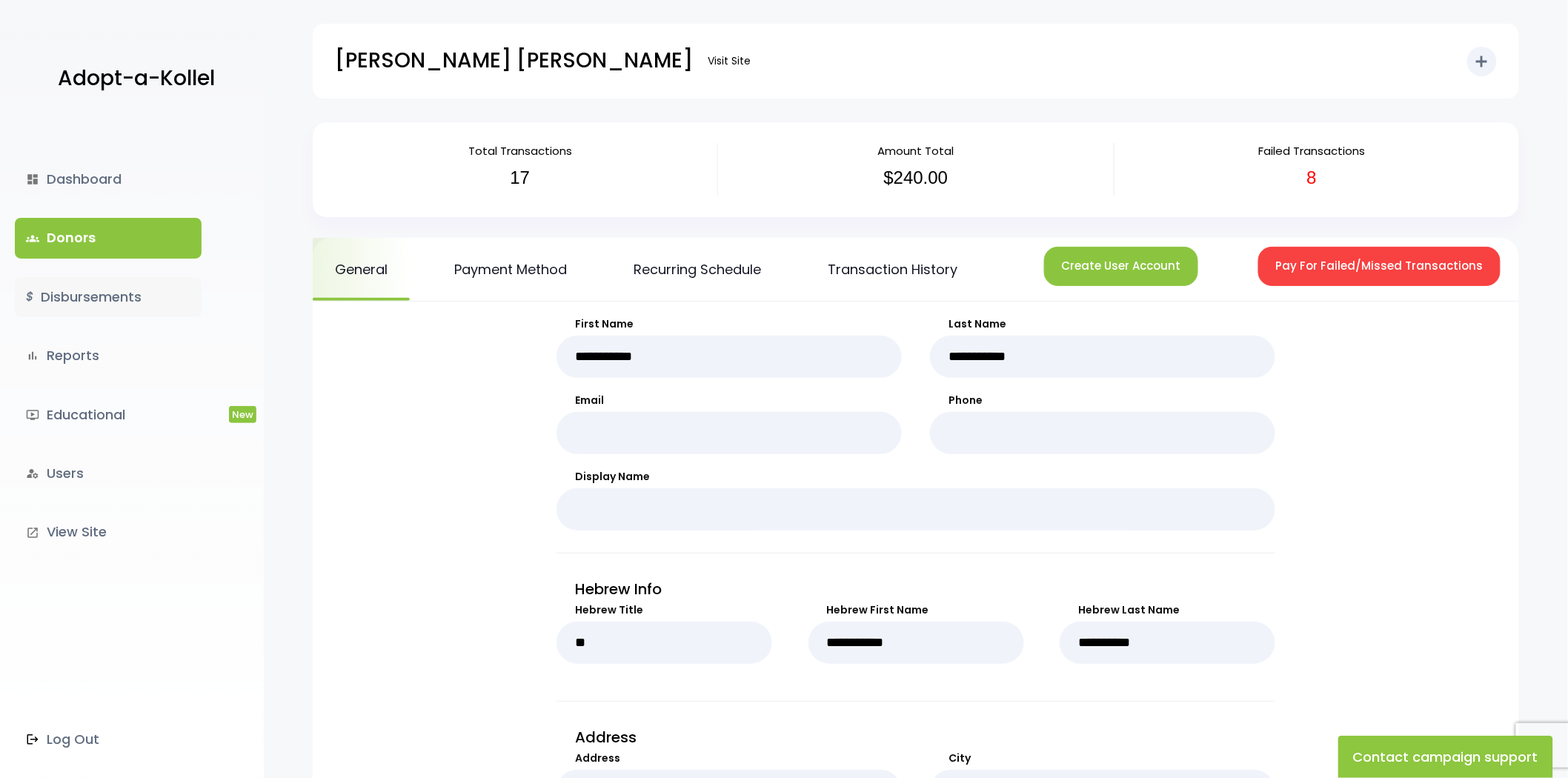
click at [132, 289] on link "$ Disbursements" at bounding box center [108, 297] width 187 height 40
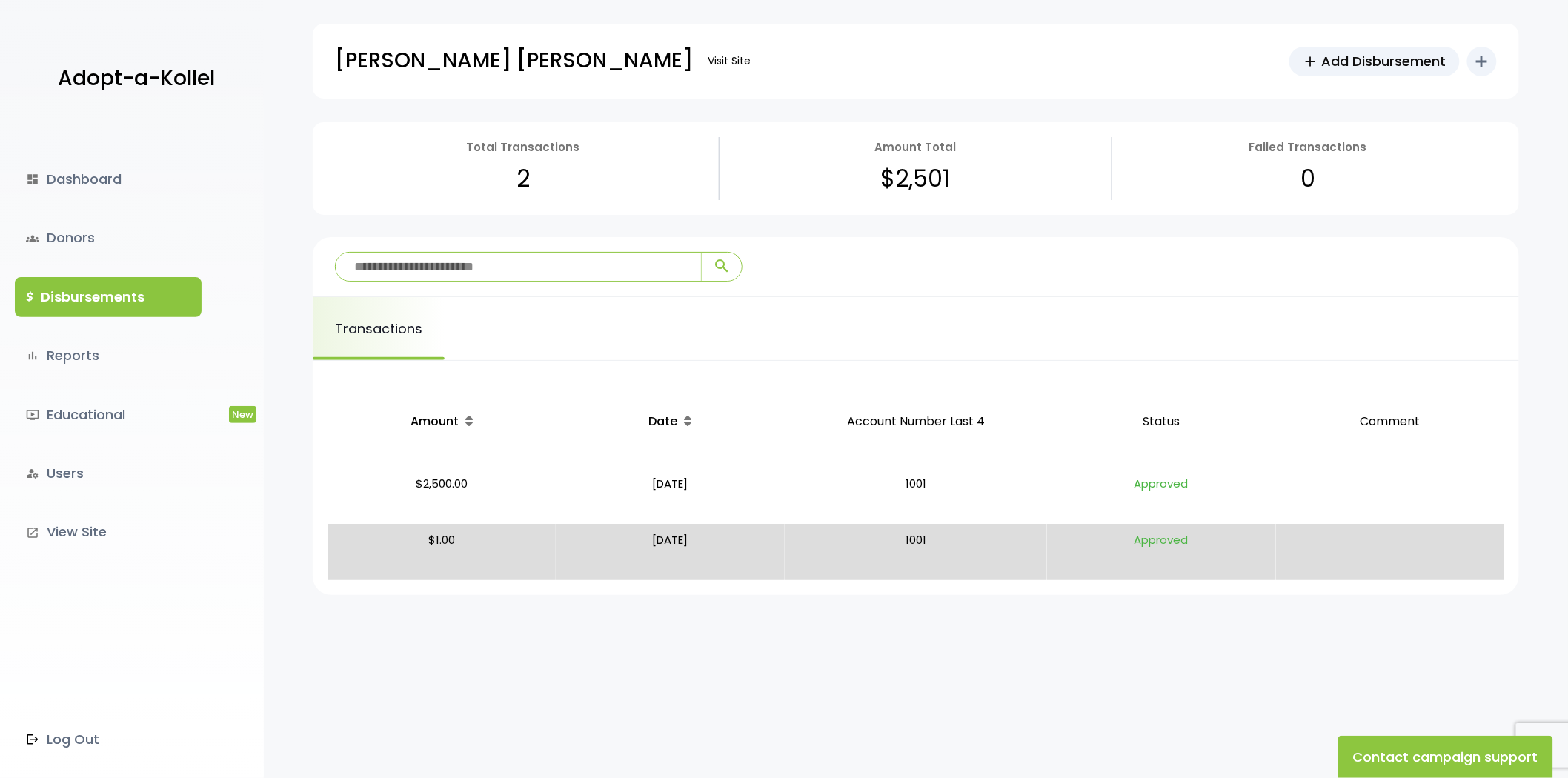
click at [130, 296] on link "$ Disbursements" at bounding box center [108, 297] width 187 height 40
click at [586, 494] on p "[DATE]" at bounding box center [669, 496] width 216 height 44
drag, startPoint x: 461, startPoint y: 480, endPoint x: 480, endPoint y: 483, distance: 19.2
click at [480, 483] on p "$2,500.00" at bounding box center [441, 496] width 216 height 44
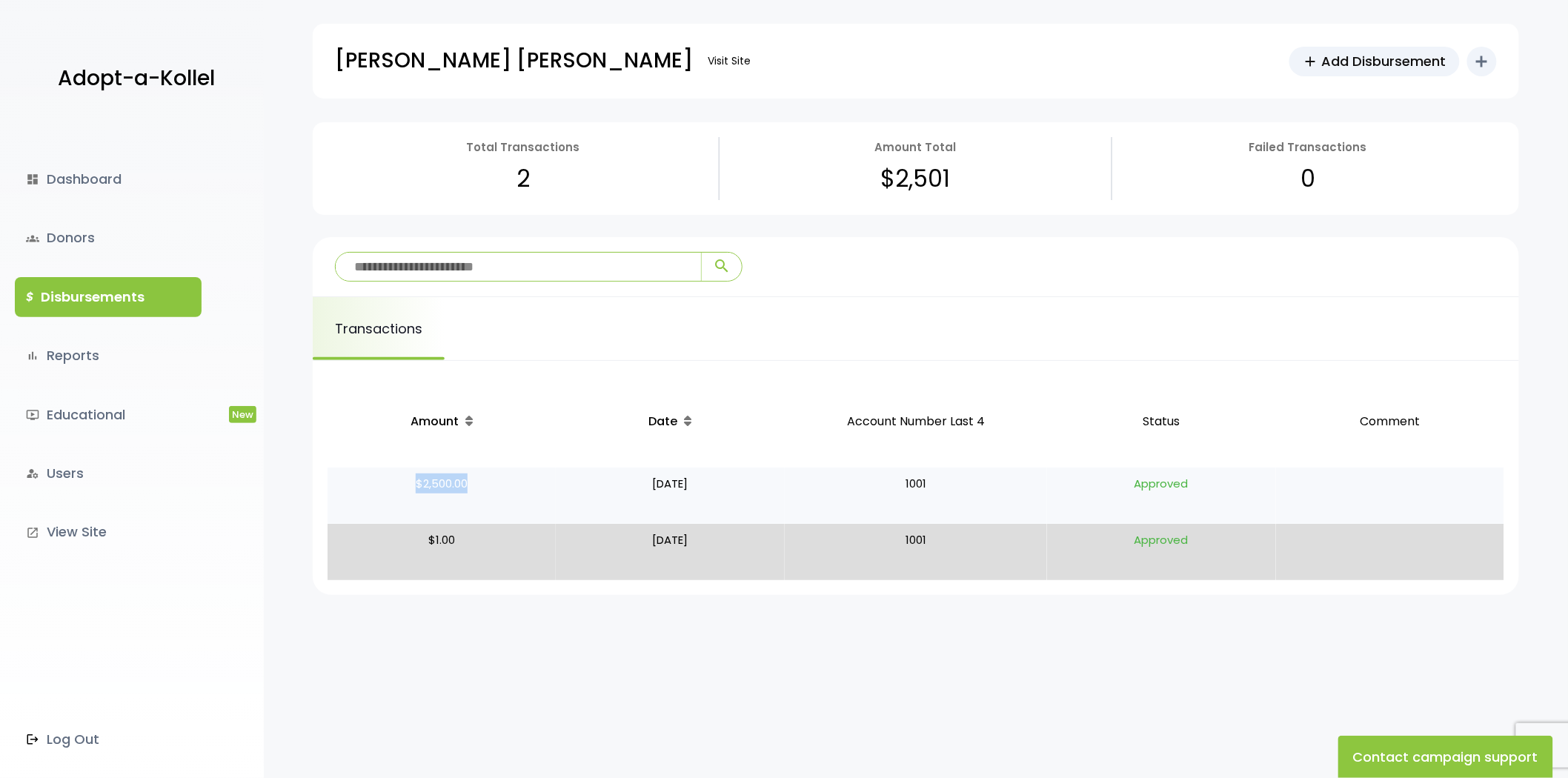
drag, startPoint x: 480, startPoint y: 483, endPoint x: 389, endPoint y: 486, distance: 91.0
click at [389, 486] on p "$2,500.00" at bounding box center [441, 496] width 216 height 44
click at [395, 486] on p "$2,500.00" at bounding box center [441, 496] width 216 height 44
click at [82, 172] on link "dashboard Dashboard" at bounding box center [108, 179] width 187 height 40
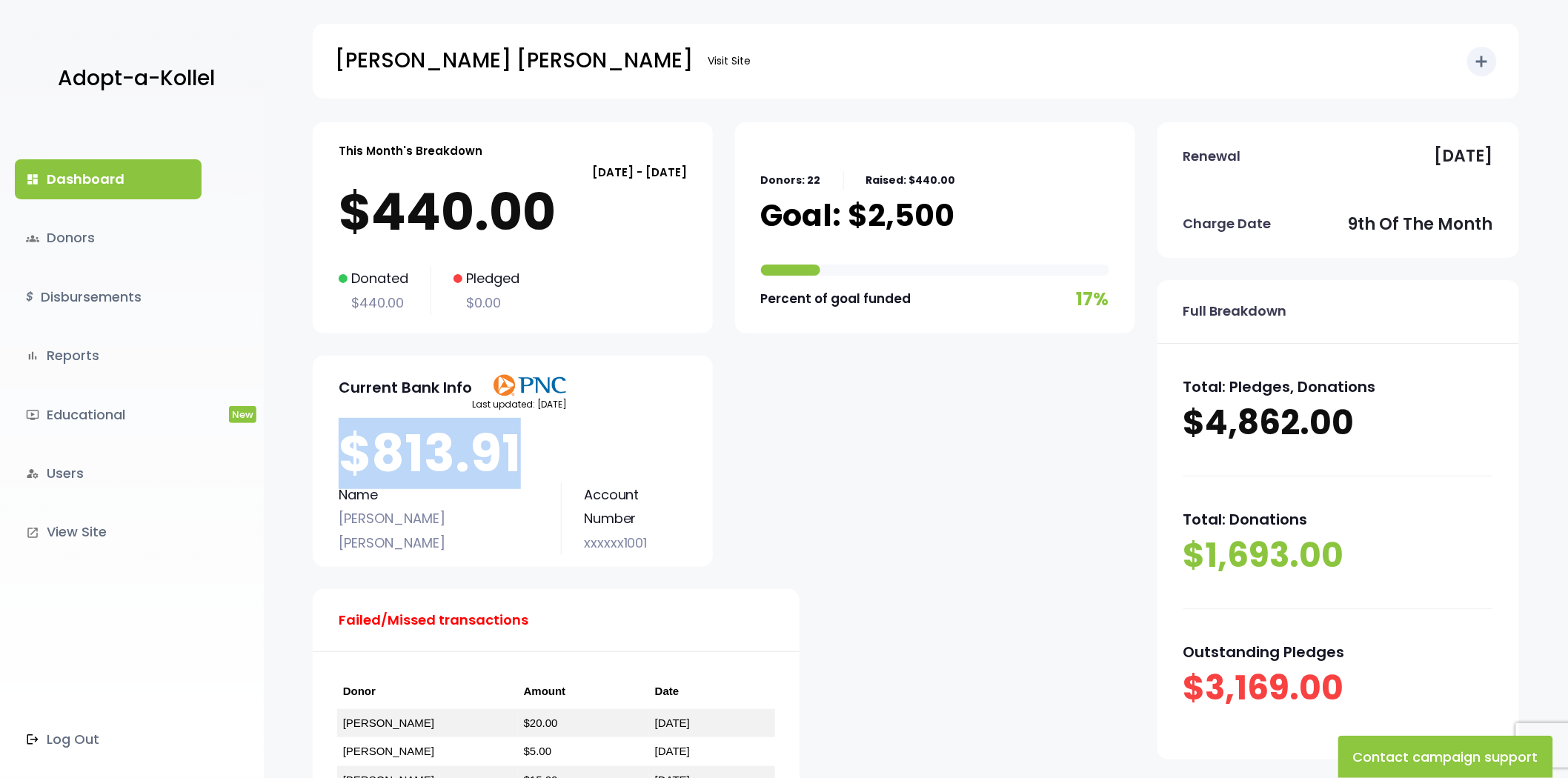
drag, startPoint x: 515, startPoint y: 447, endPoint x: 322, endPoint y: 460, distance: 193.4
click at [322, 460] on div "Current Bank Info Last updated: August 21 $813.91 Name Yetev Lev Satmar Bloomin…" at bounding box center [512, 461] width 400 height 211
click at [341, 462] on p "$813.91" at bounding box center [512, 453] width 349 height 59
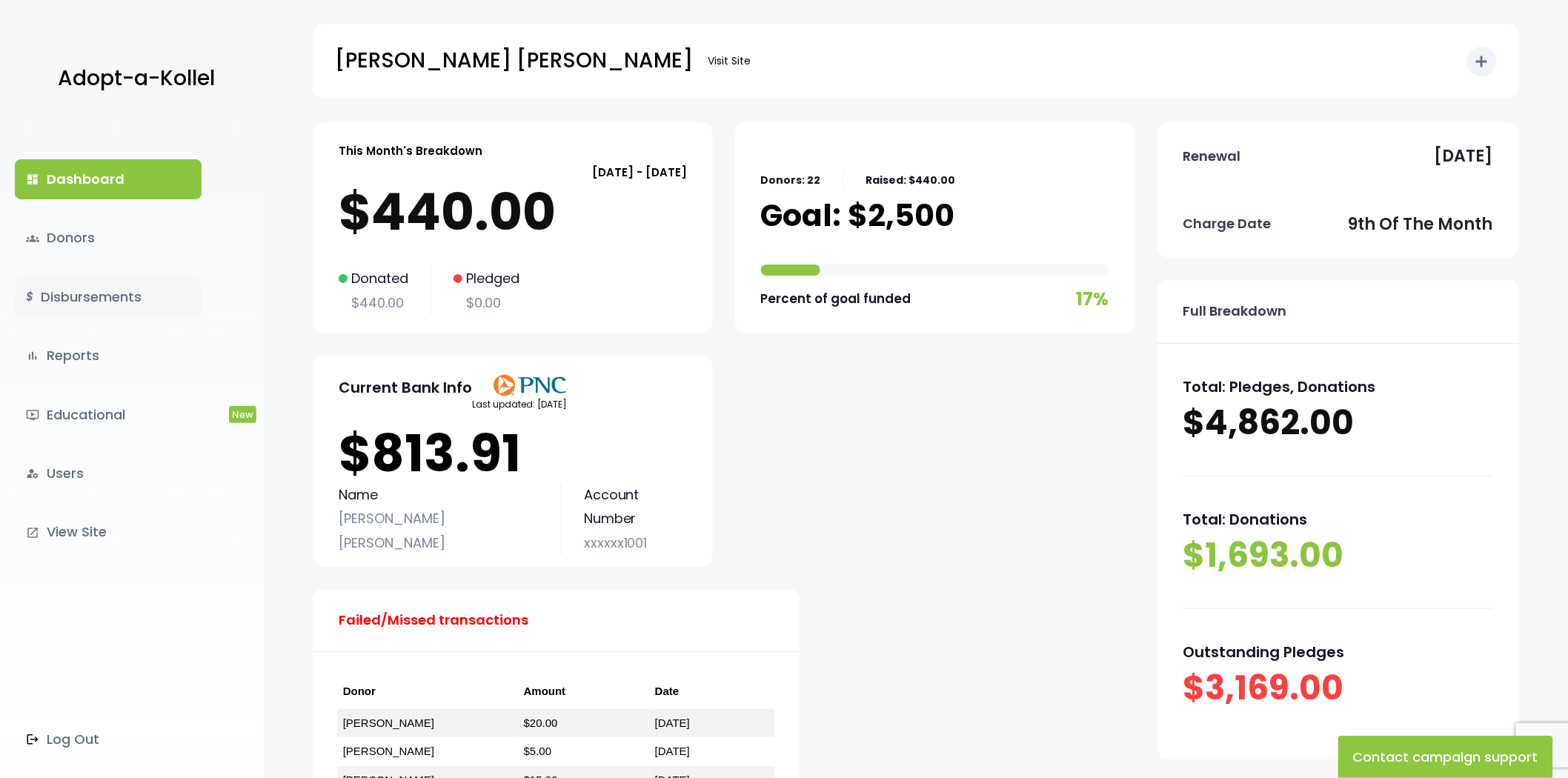
click at [80, 290] on link "$ Disbursements" at bounding box center [108, 297] width 187 height 40
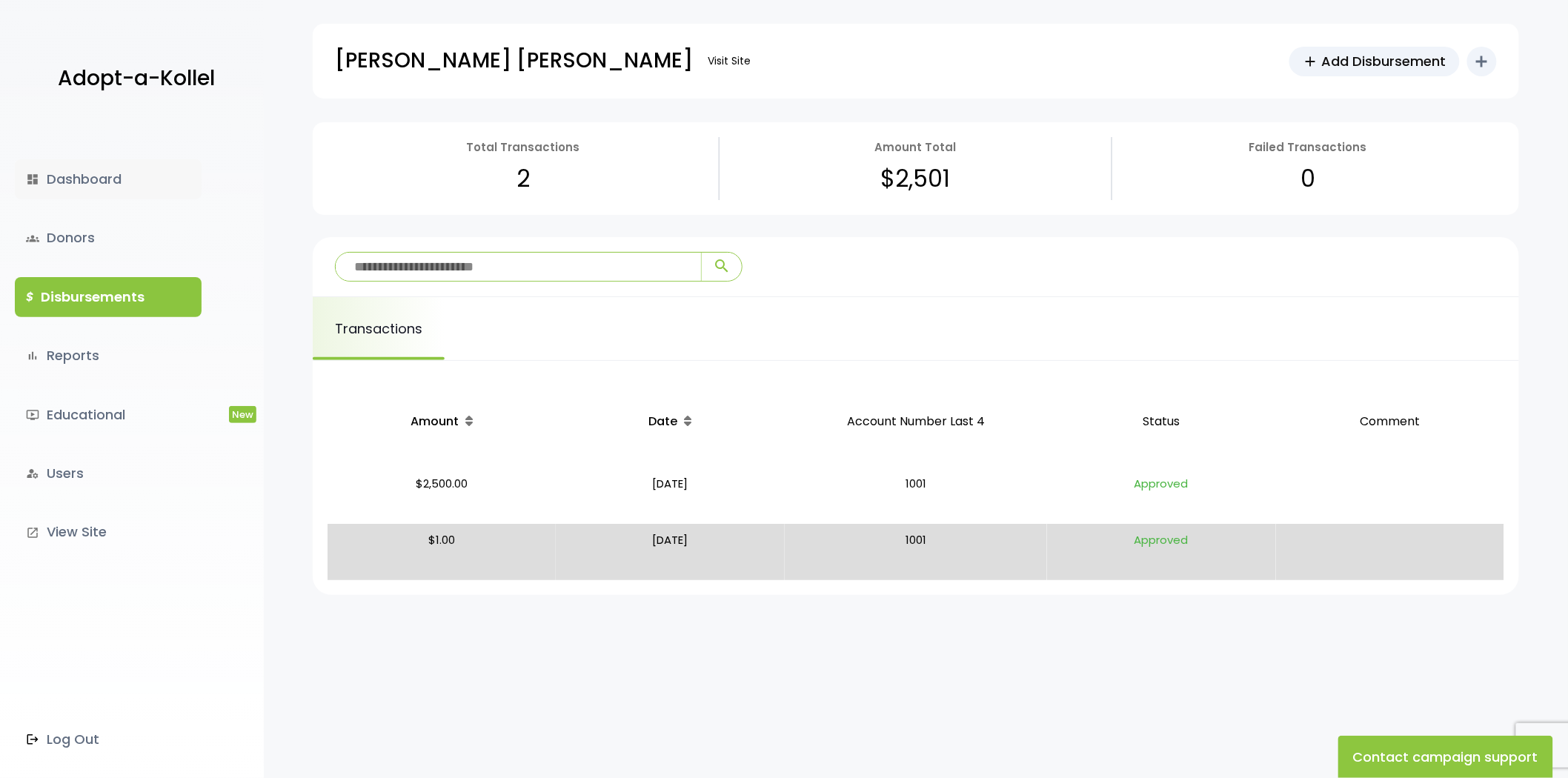
click at [94, 194] on link "dashboard Dashboard" at bounding box center [108, 179] width 187 height 40
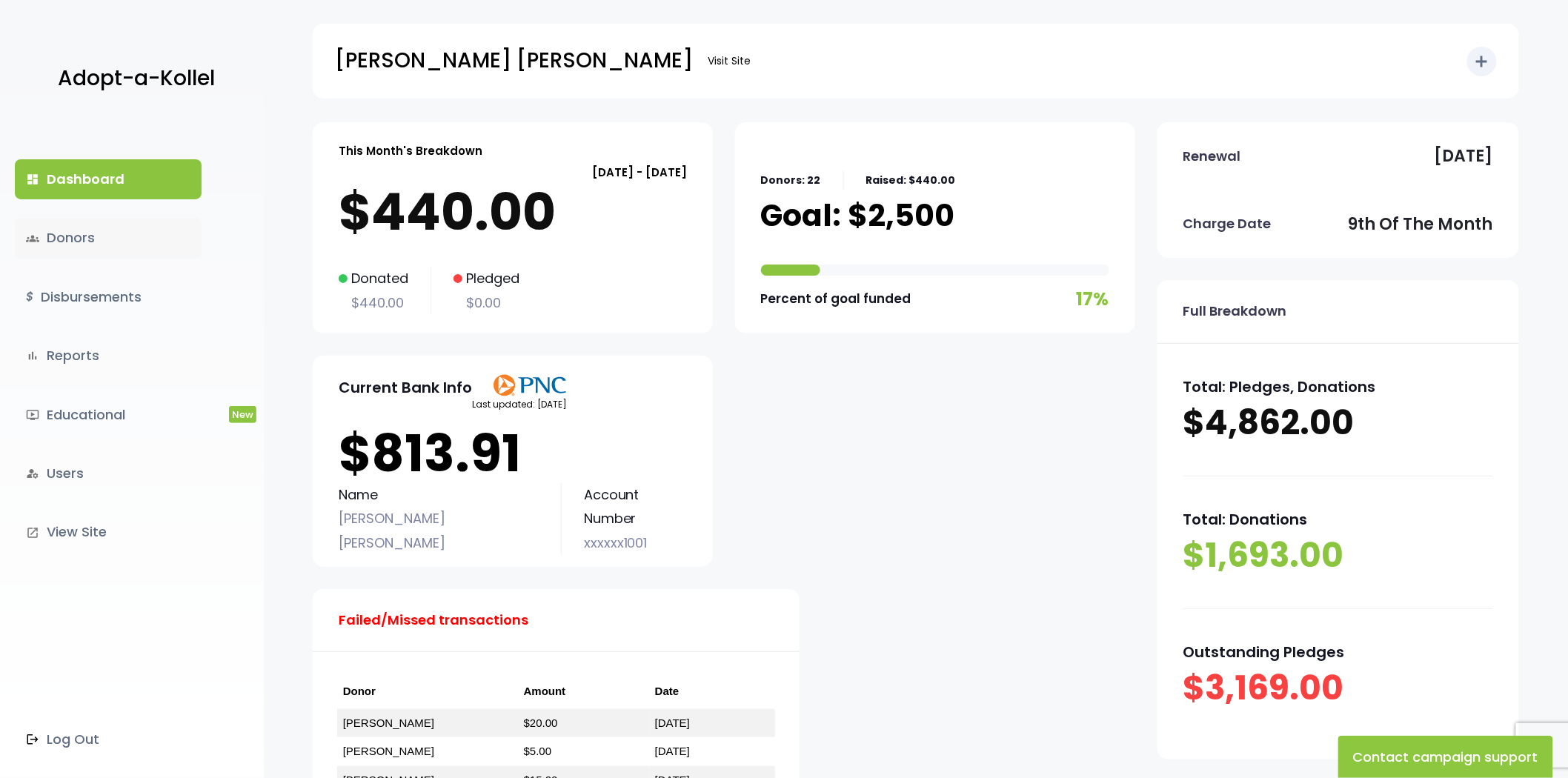
click at [65, 243] on link "groups Donors" at bounding box center [108, 238] width 187 height 40
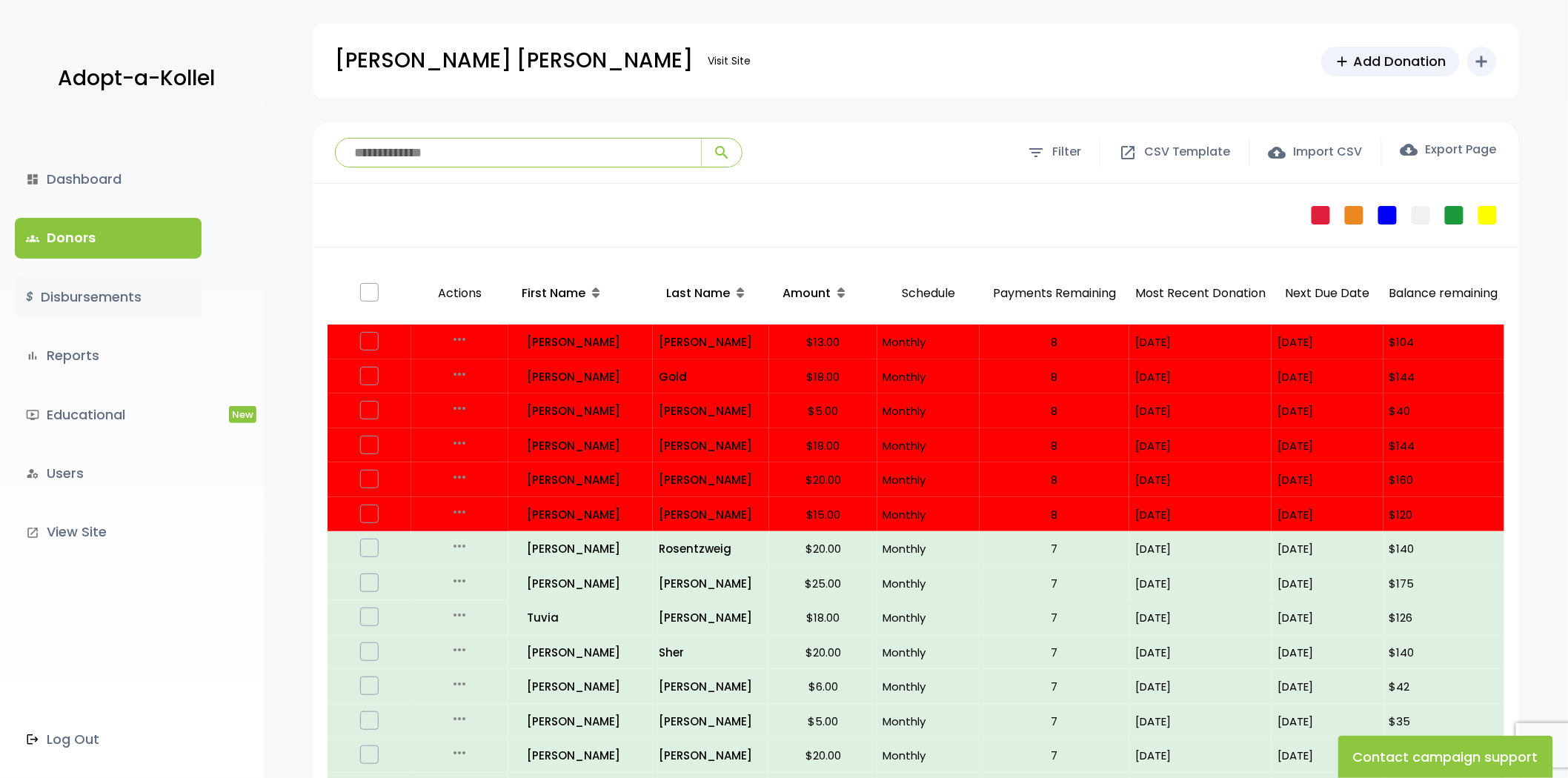
click at [70, 311] on link "$ Disbursements" at bounding box center [108, 297] width 187 height 40
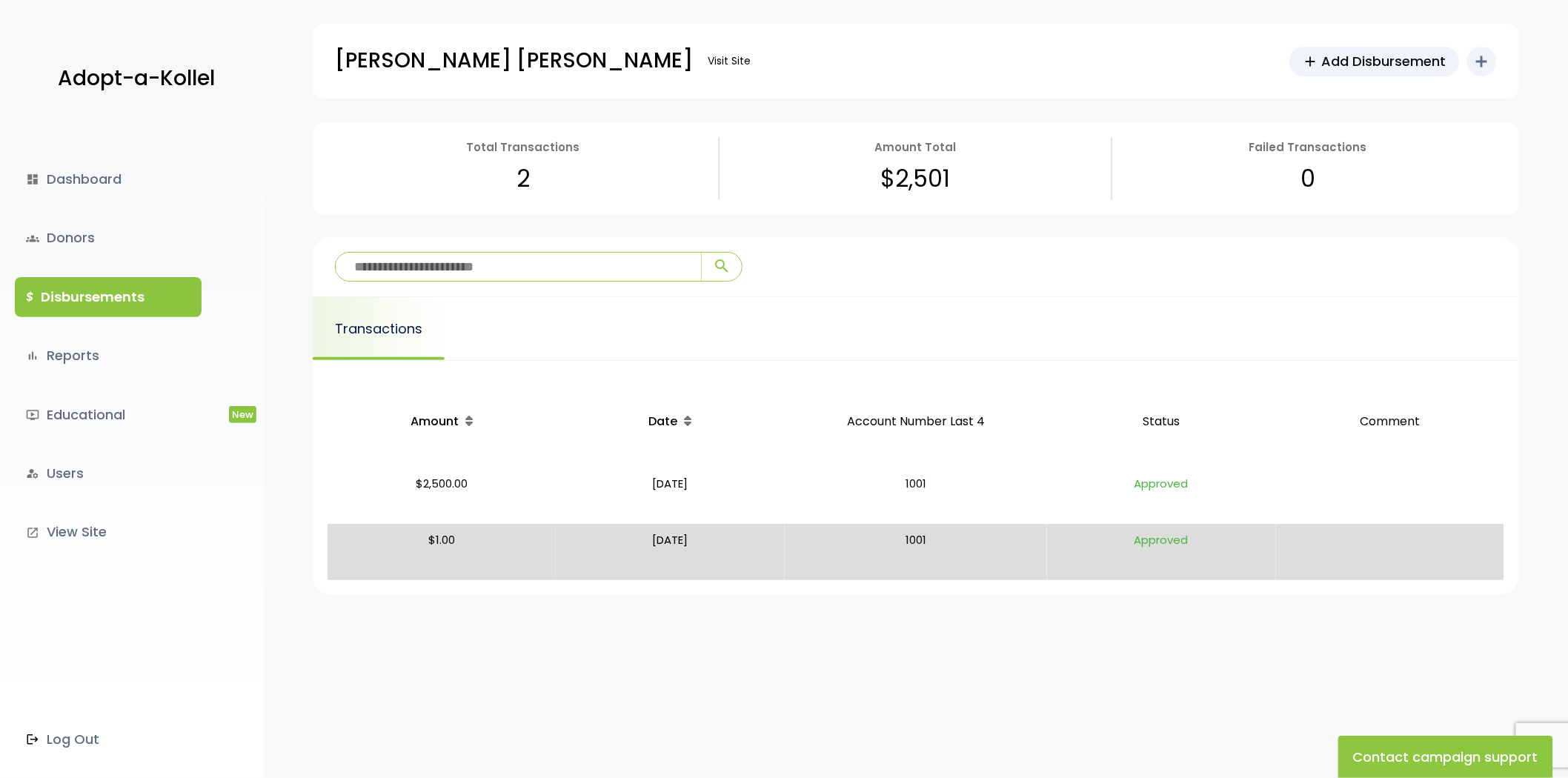
click at [393, 328] on link "Transactions" at bounding box center [379, 329] width 132 height 63
click at [1336, 67] on span "Add Disbursement" at bounding box center [1384, 61] width 124 height 20
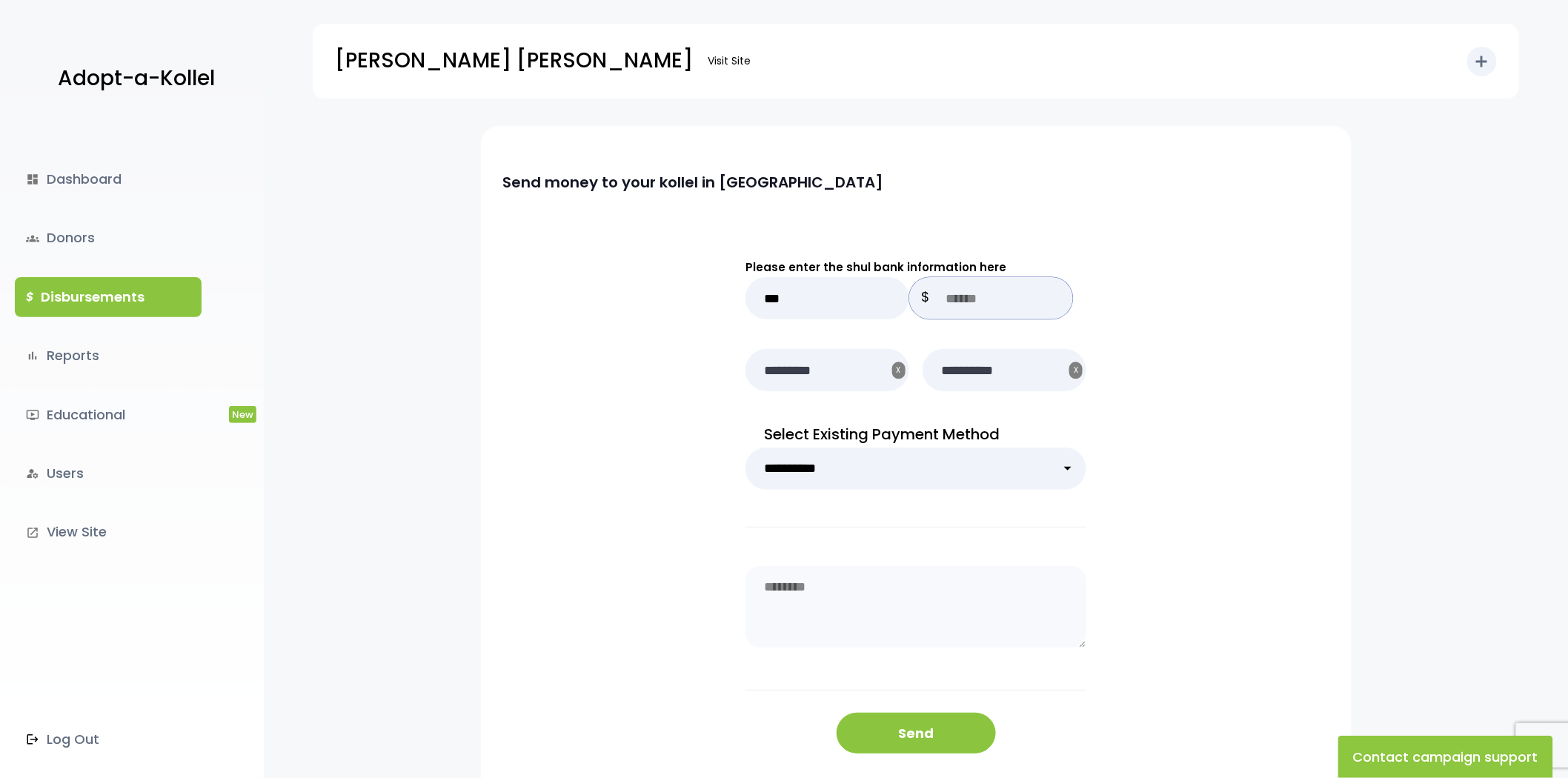
click at [954, 297] on input "text" at bounding box center [991, 298] width 164 height 42
type input "***"
click at [902, 728] on button "Send" at bounding box center [915, 733] width 159 height 40
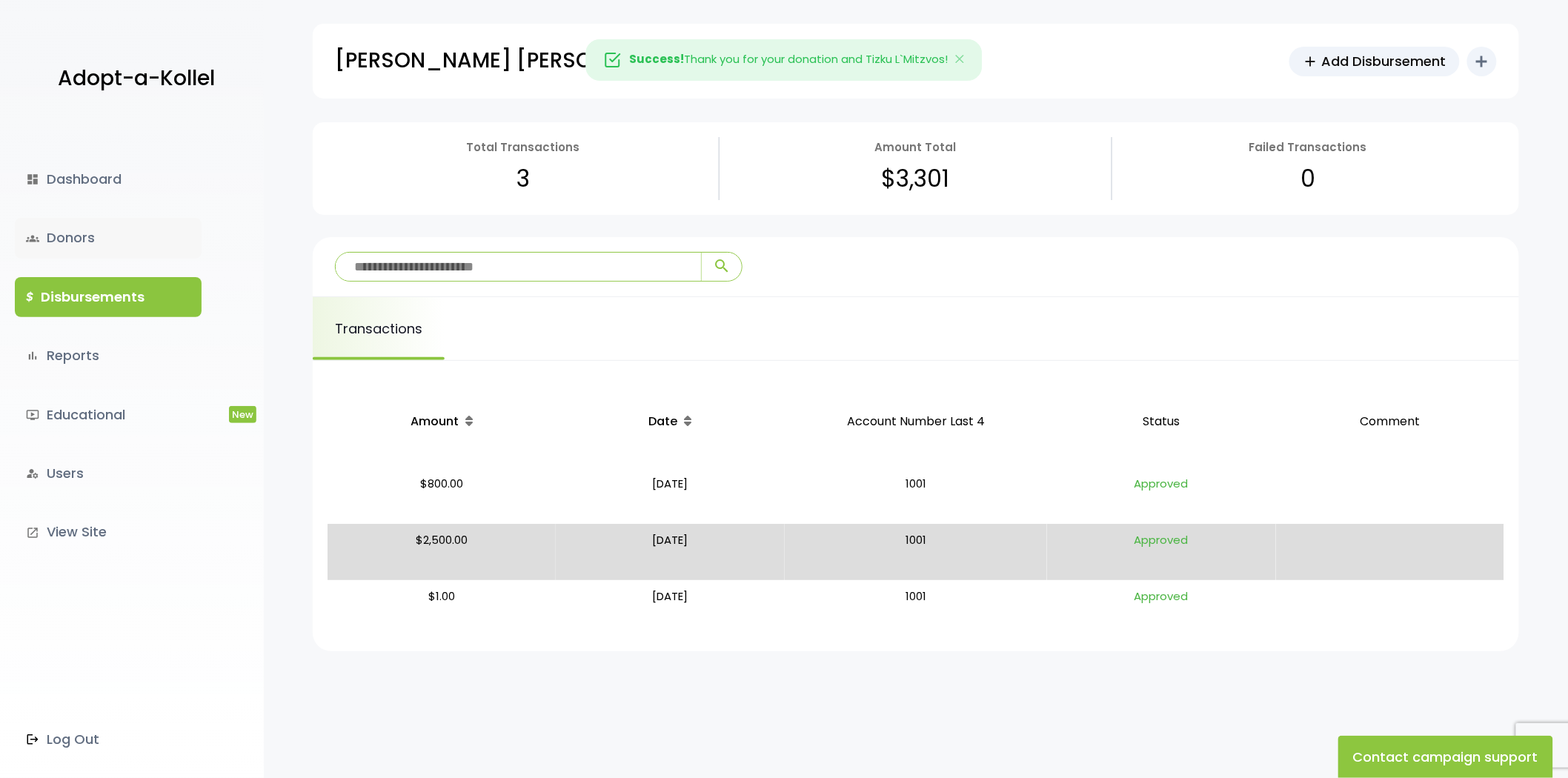
click at [116, 221] on link "groups Donors" at bounding box center [108, 238] width 187 height 40
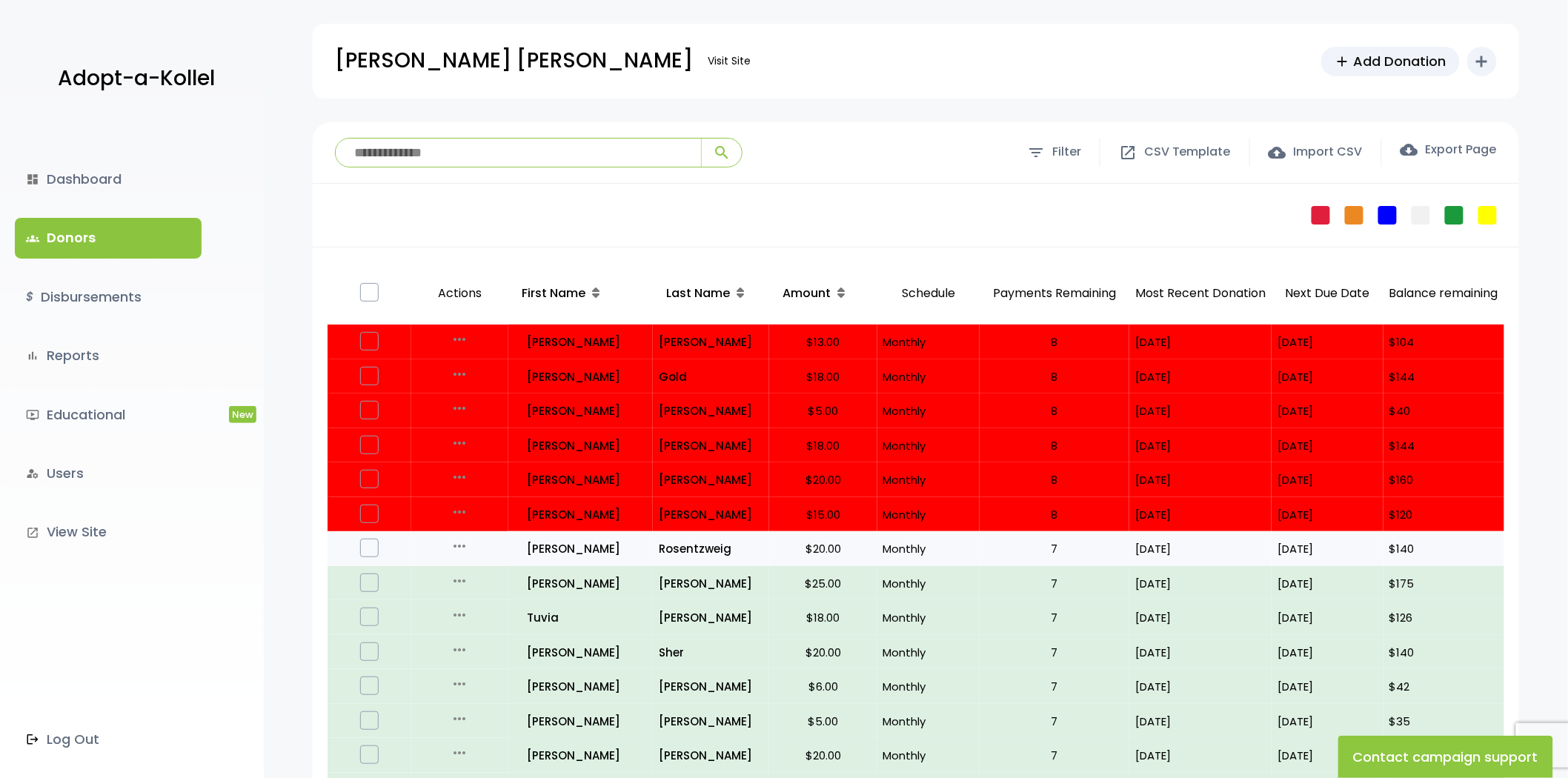
click at [373, 549] on label at bounding box center [369, 548] width 19 height 19
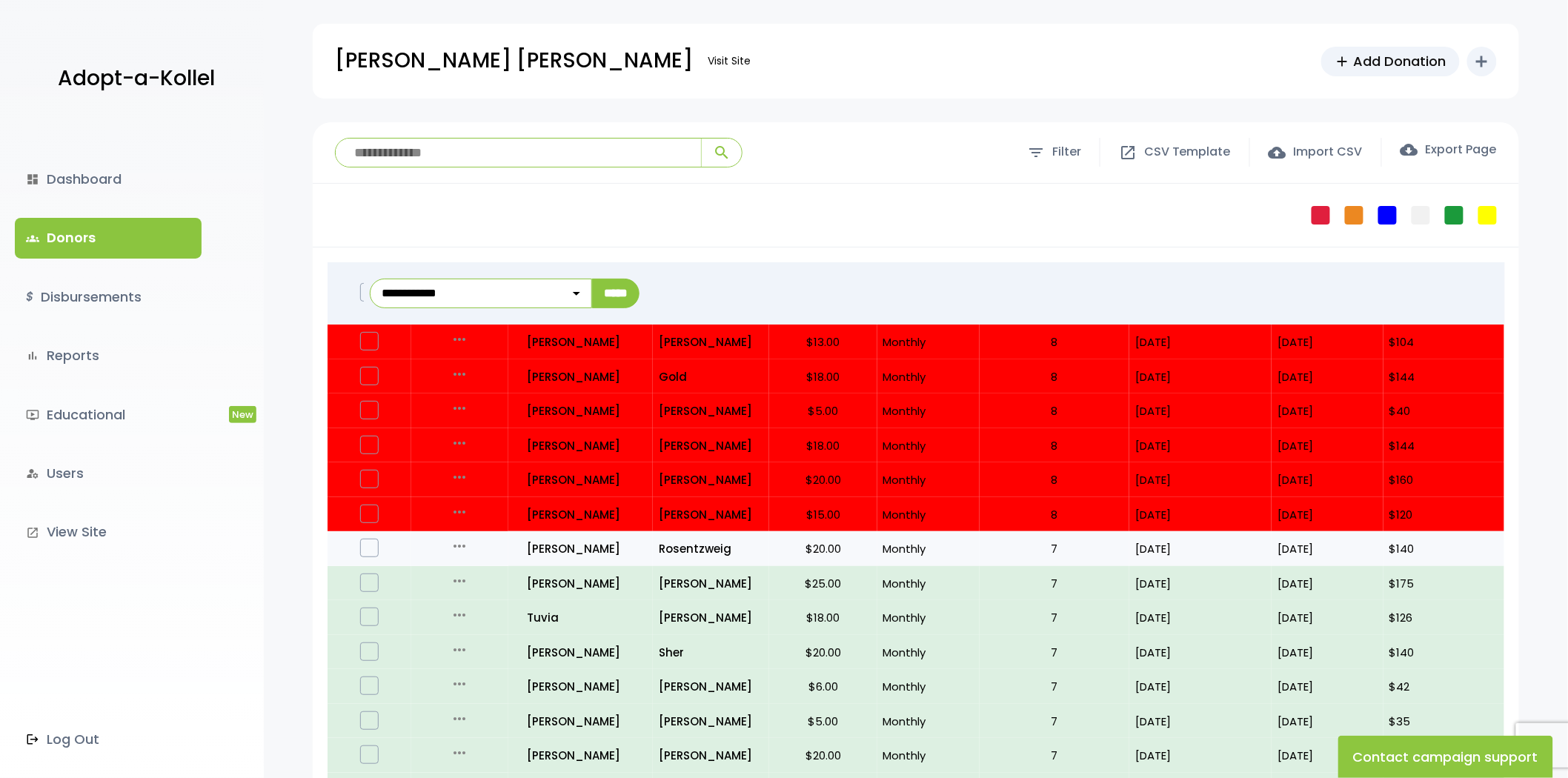
click at [465, 545] on icon "more_horiz" at bounding box center [459, 546] width 18 height 18
click at [368, 548] on label at bounding box center [369, 548] width 19 height 19
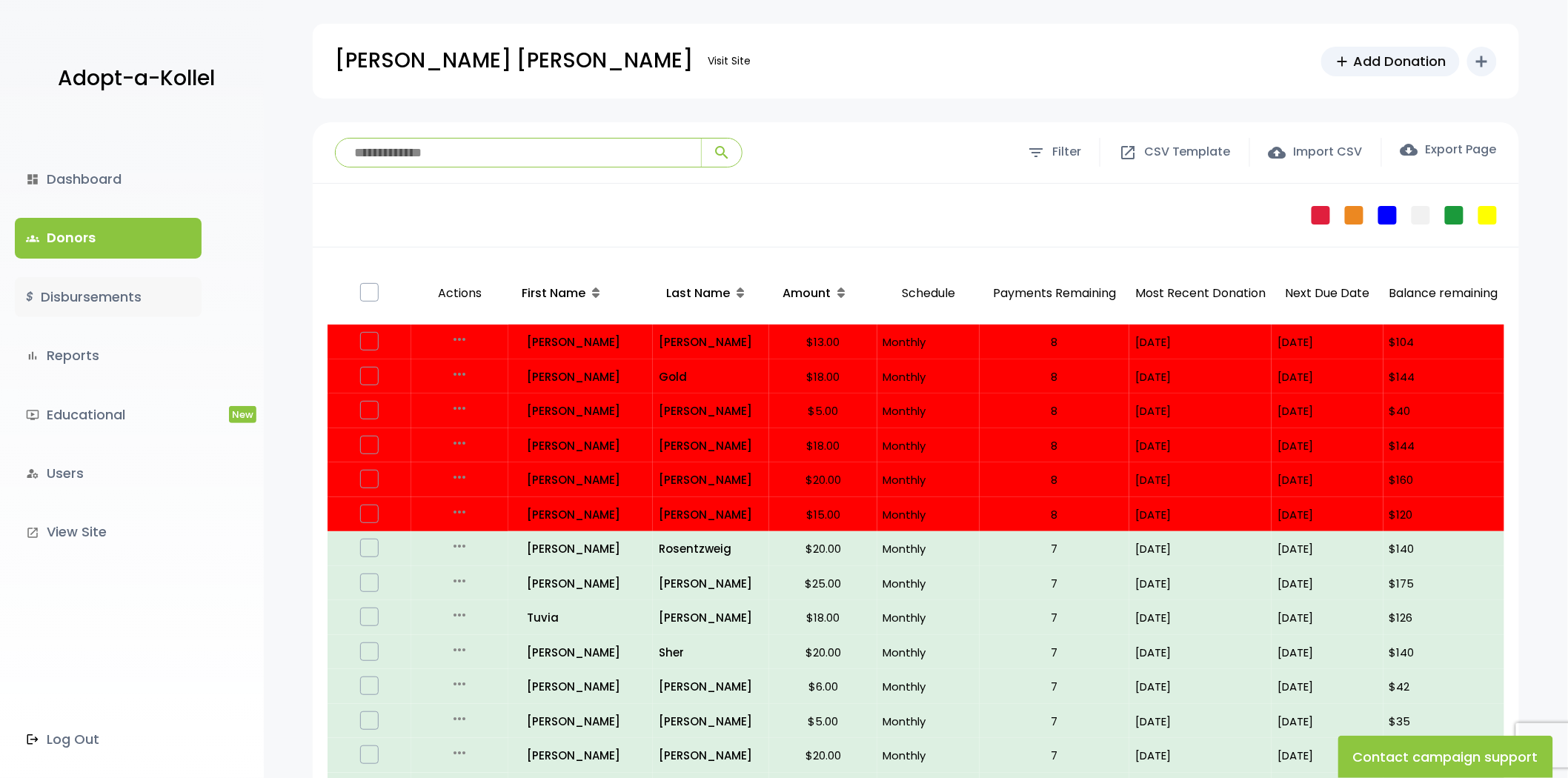
click at [77, 302] on link "$ Disbursements" at bounding box center [108, 297] width 187 height 40
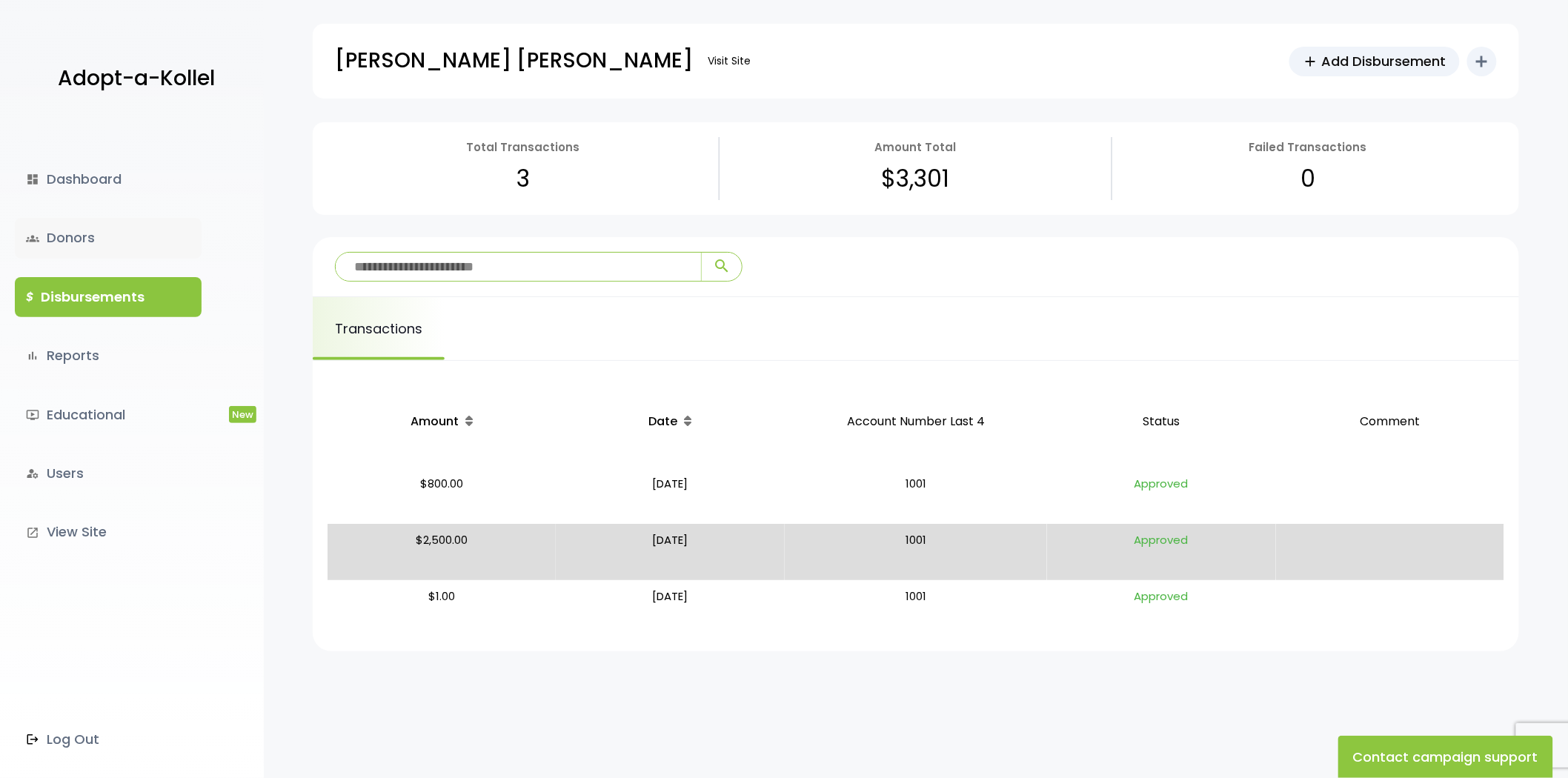
click at [70, 228] on link "groups Donors" at bounding box center [108, 238] width 187 height 40
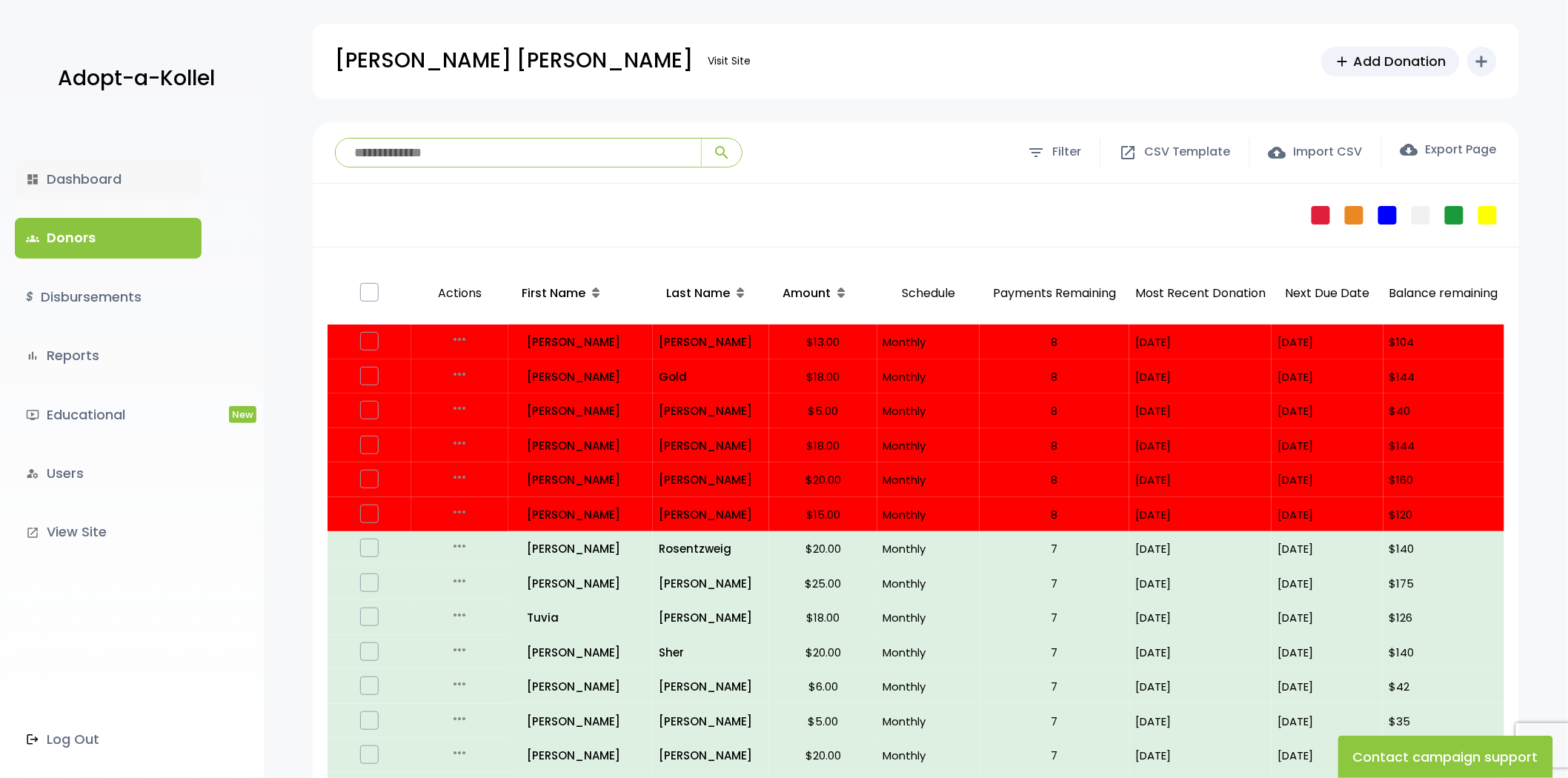
click at [101, 193] on link "dashboard Dashboard" at bounding box center [108, 179] width 187 height 40
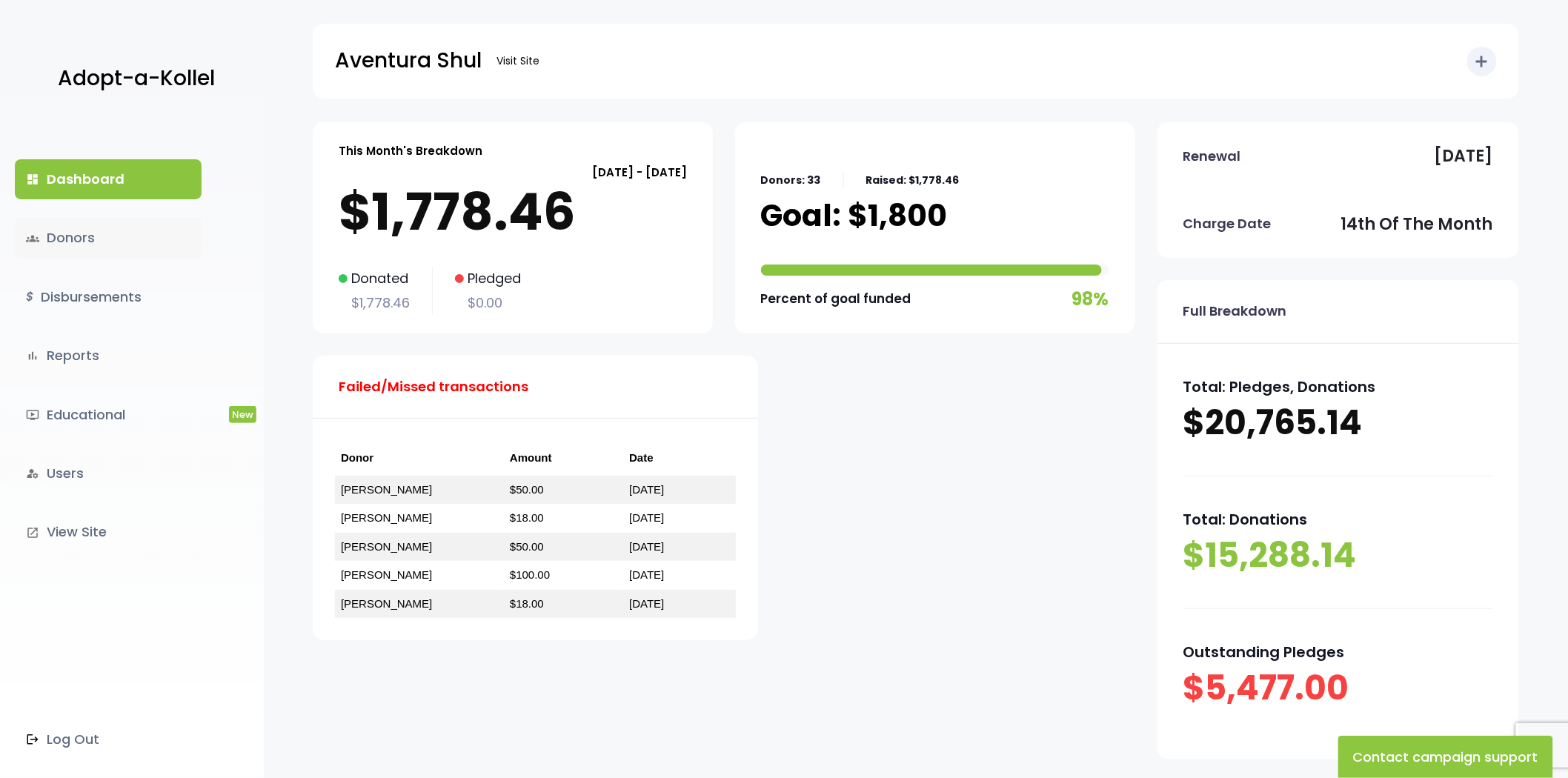
click at [100, 235] on link "groups Donors" at bounding box center [108, 238] width 187 height 40
click at [103, 295] on link "$ Disbursements" at bounding box center [108, 297] width 187 height 40
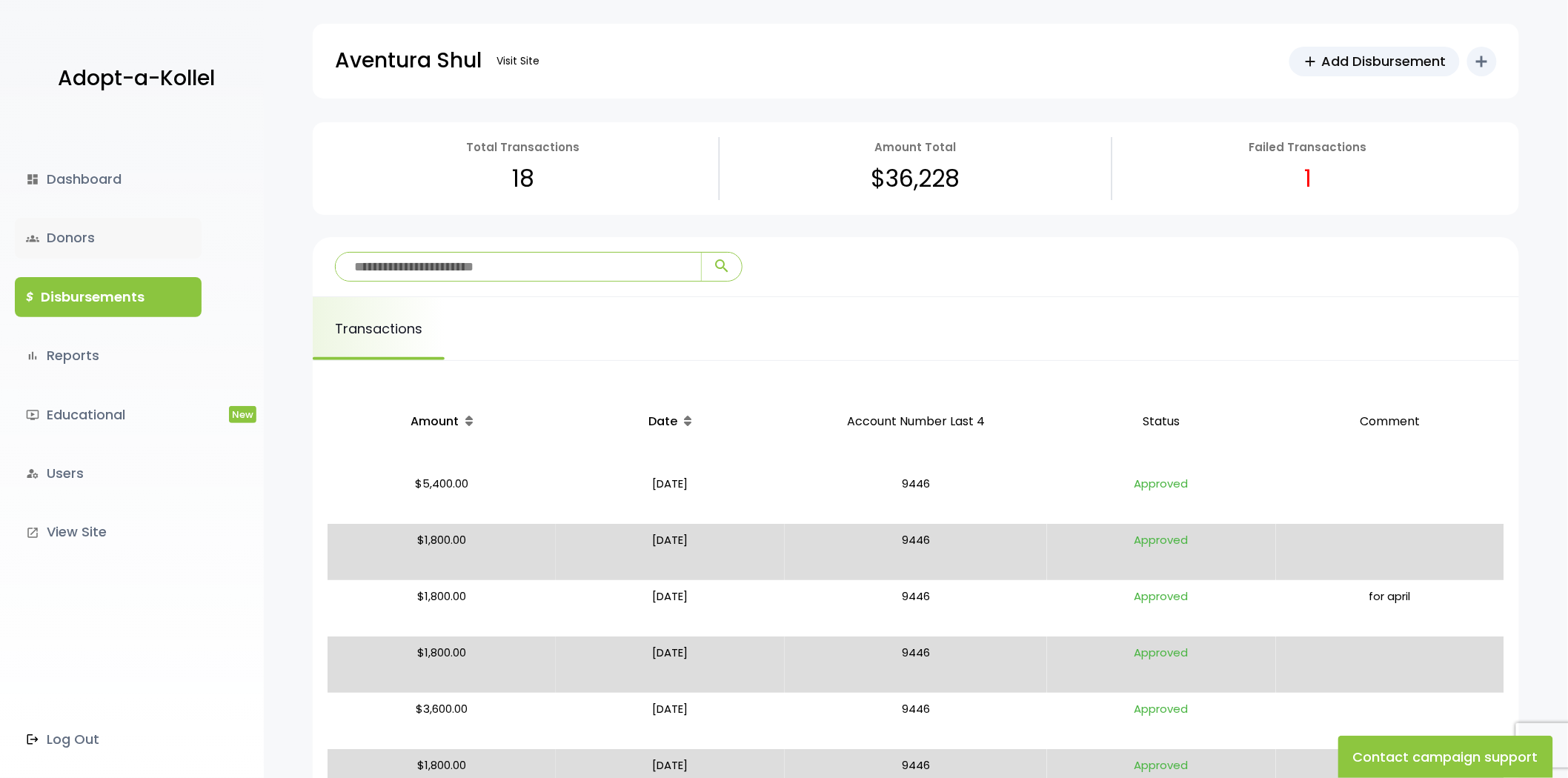
click at [85, 230] on link "groups Donors" at bounding box center [108, 238] width 187 height 40
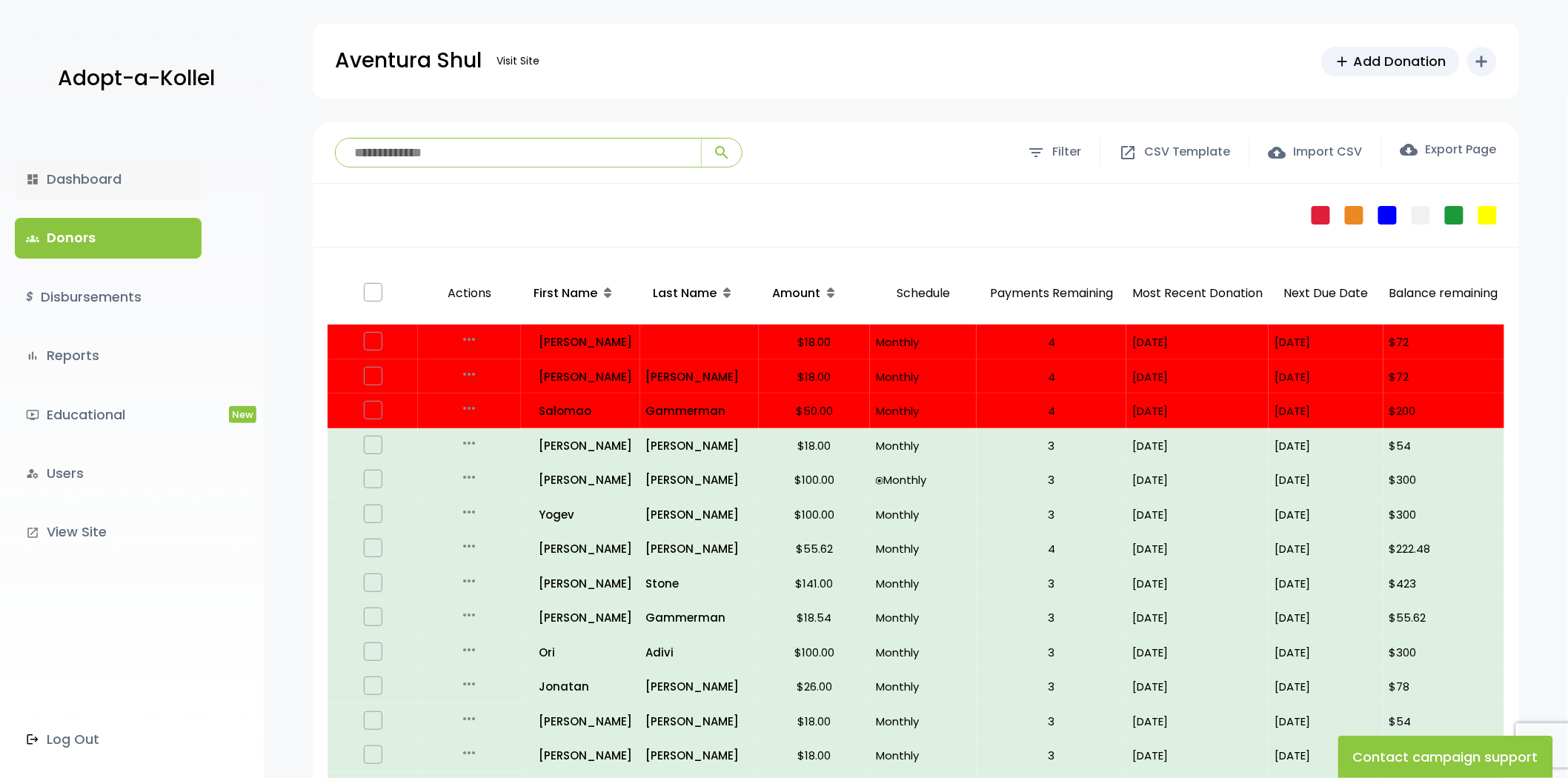
click at [76, 183] on link "dashboard Dashboard" at bounding box center [108, 179] width 187 height 40
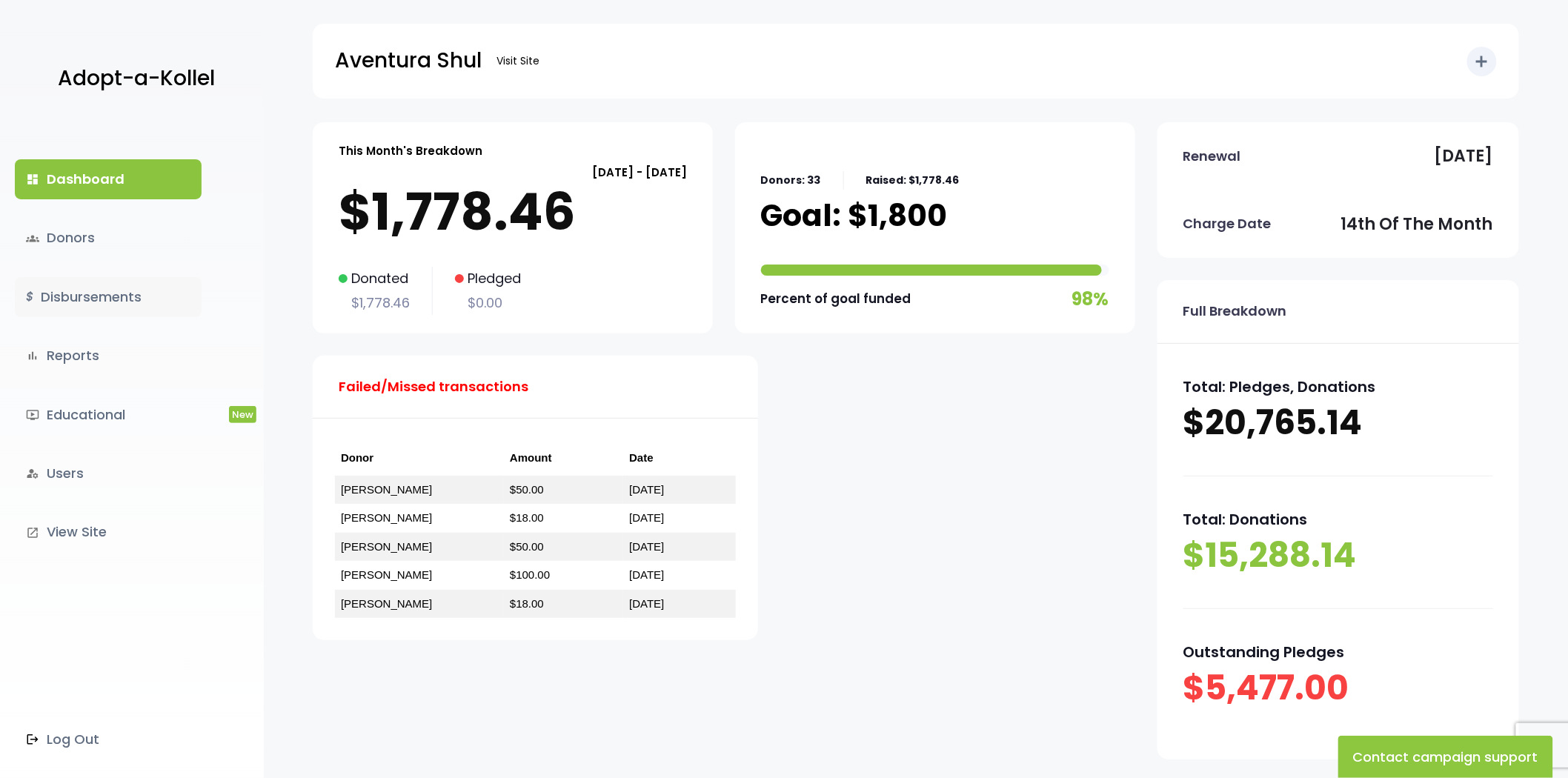
drag, startPoint x: 97, startPoint y: 278, endPoint x: 115, endPoint y: 292, distance: 22.8
click at [97, 278] on link "$ Disbursements" at bounding box center [108, 297] width 187 height 40
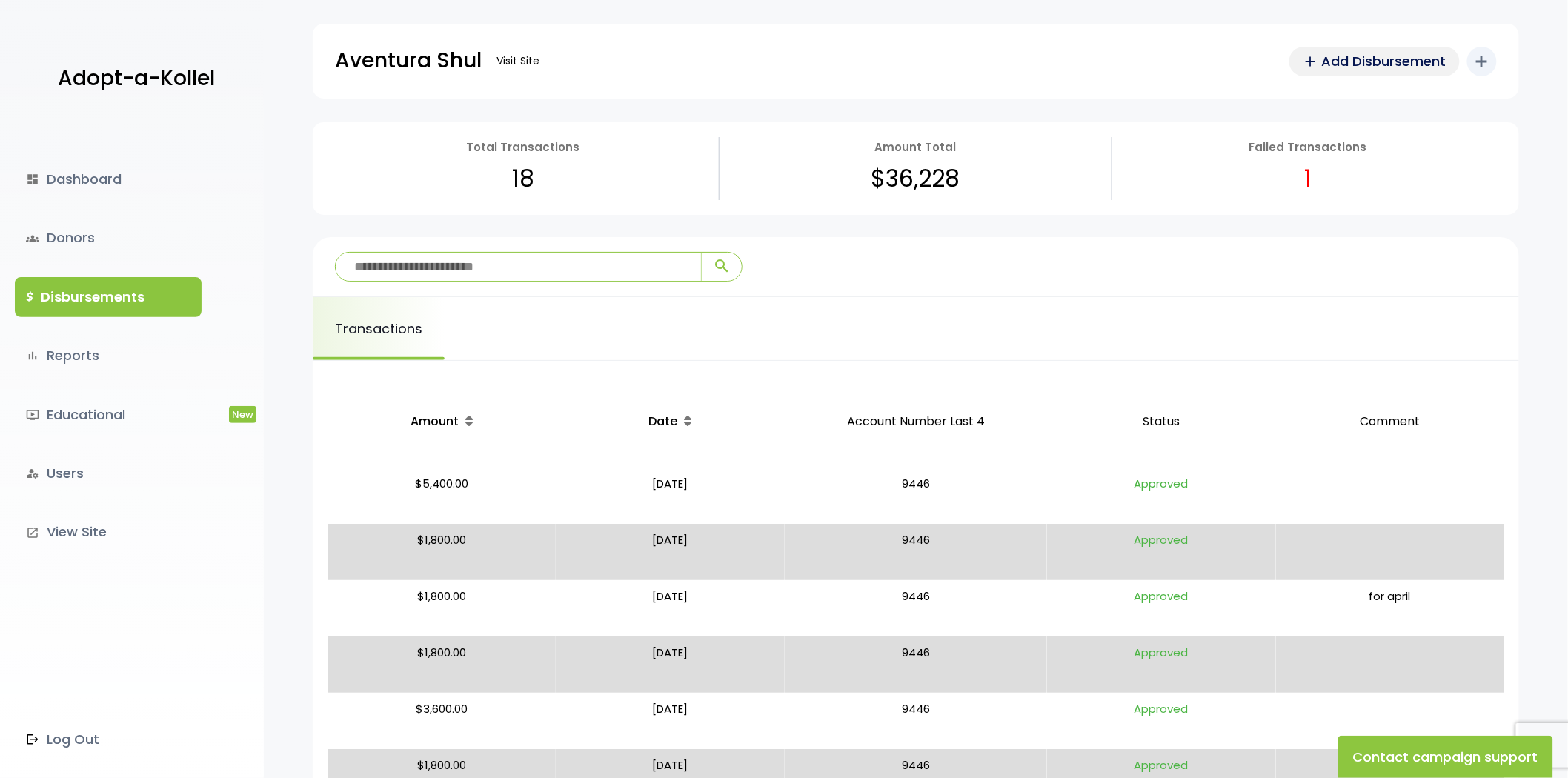
click at [1315, 49] on link "add Add Disbursement" at bounding box center [1374, 61] width 171 height 30
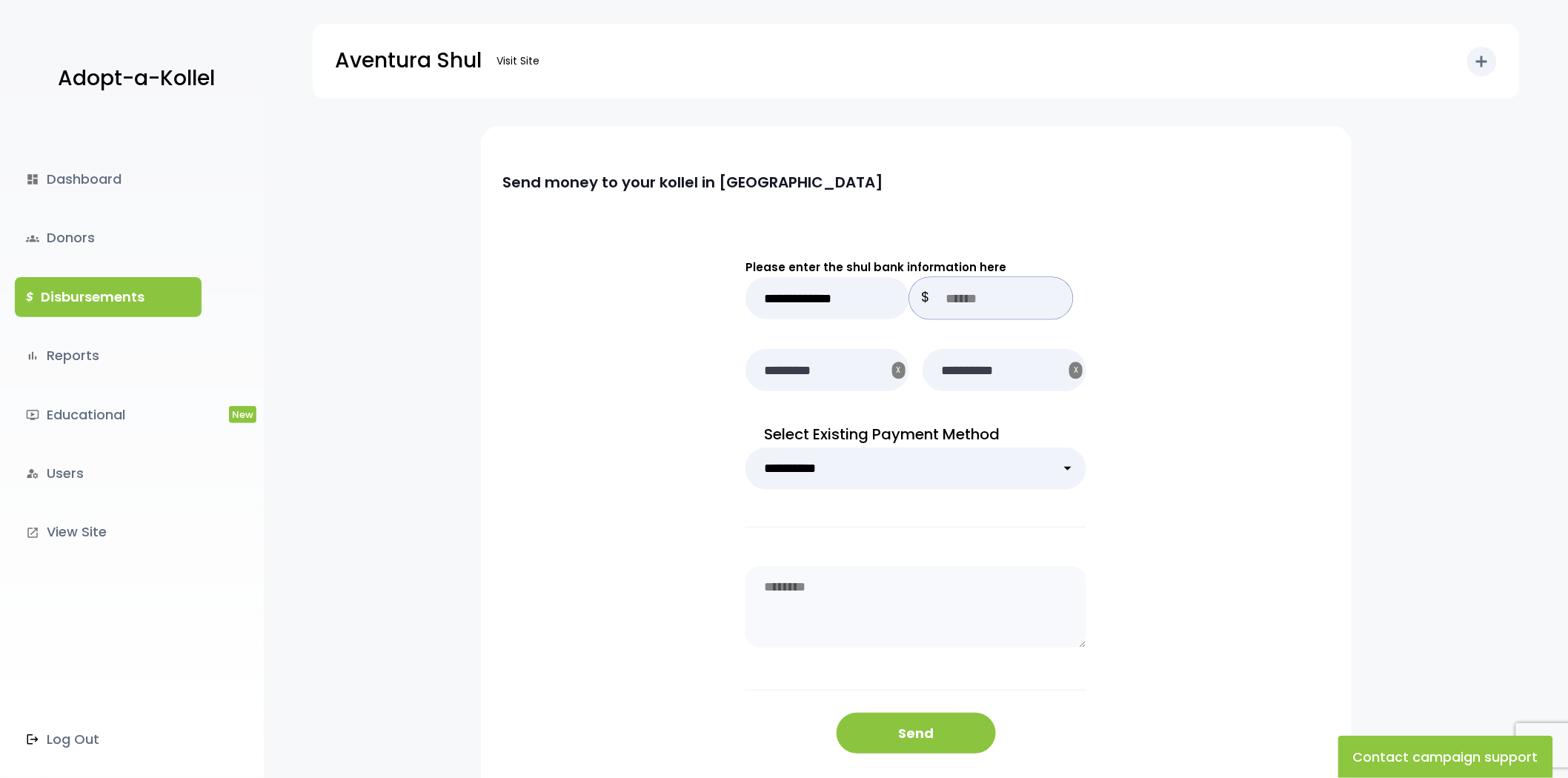
click at [961, 293] on input "text" at bounding box center [991, 298] width 164 height 42
click at [823, 319] on input "**********" at bounding box center [827, 298] width 164 height 42
click at [854, 299] on input "**********" at bounding box center [827, 298] width 164 height 42
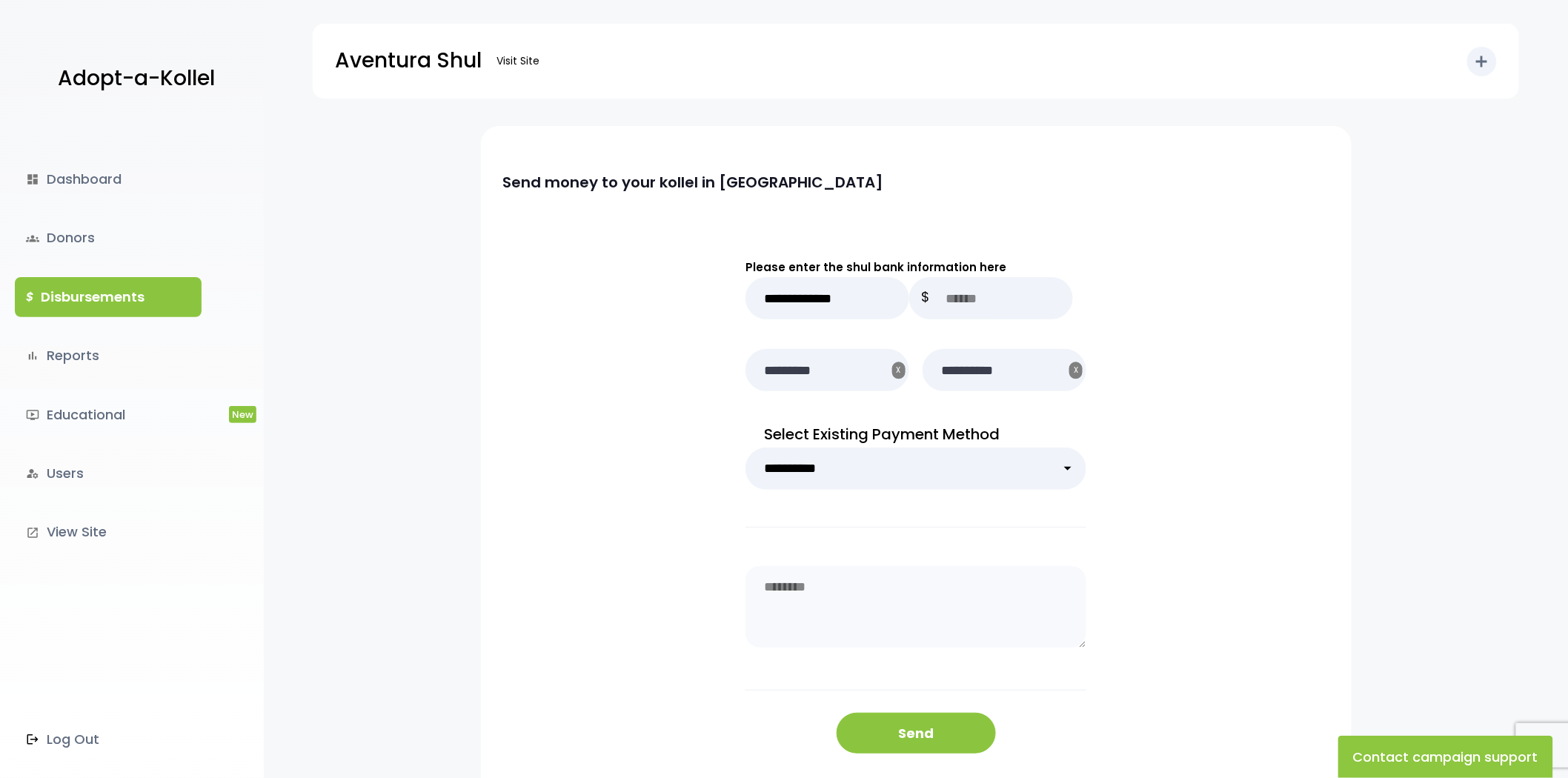
click at [974, 220] on form "**********" at bounding box center [915, 505] width 341 height 585
click at [961, 294] on input "text" at bounding box center [991, 298] width 164 height 42
click at [960, 307] on input "text" at bounding box center [991, 298] width 164 height 42
type input "****"
click at [905, 724] on button "Send" at bounding box center [915, 733] width 159 height 40
